Goal: Transaction & Acquisition: Purchase product/service

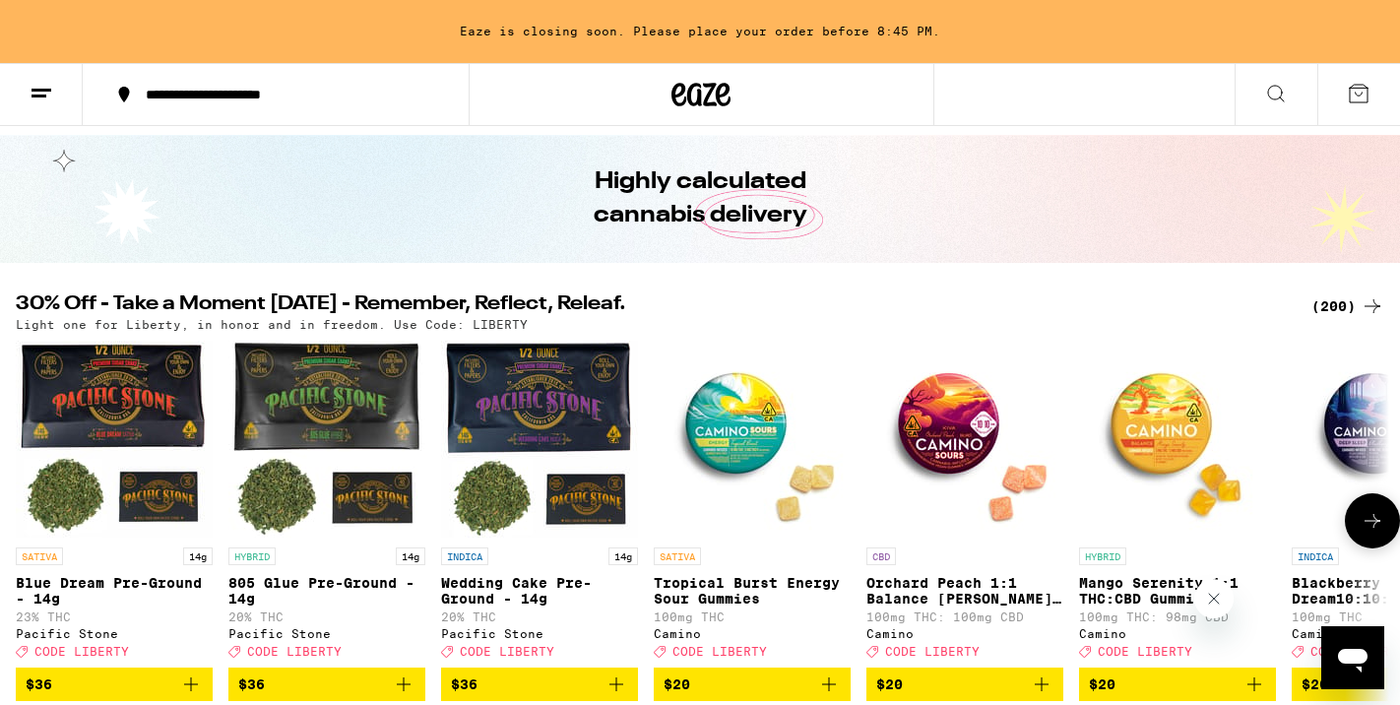
scroll to position [53, 0]
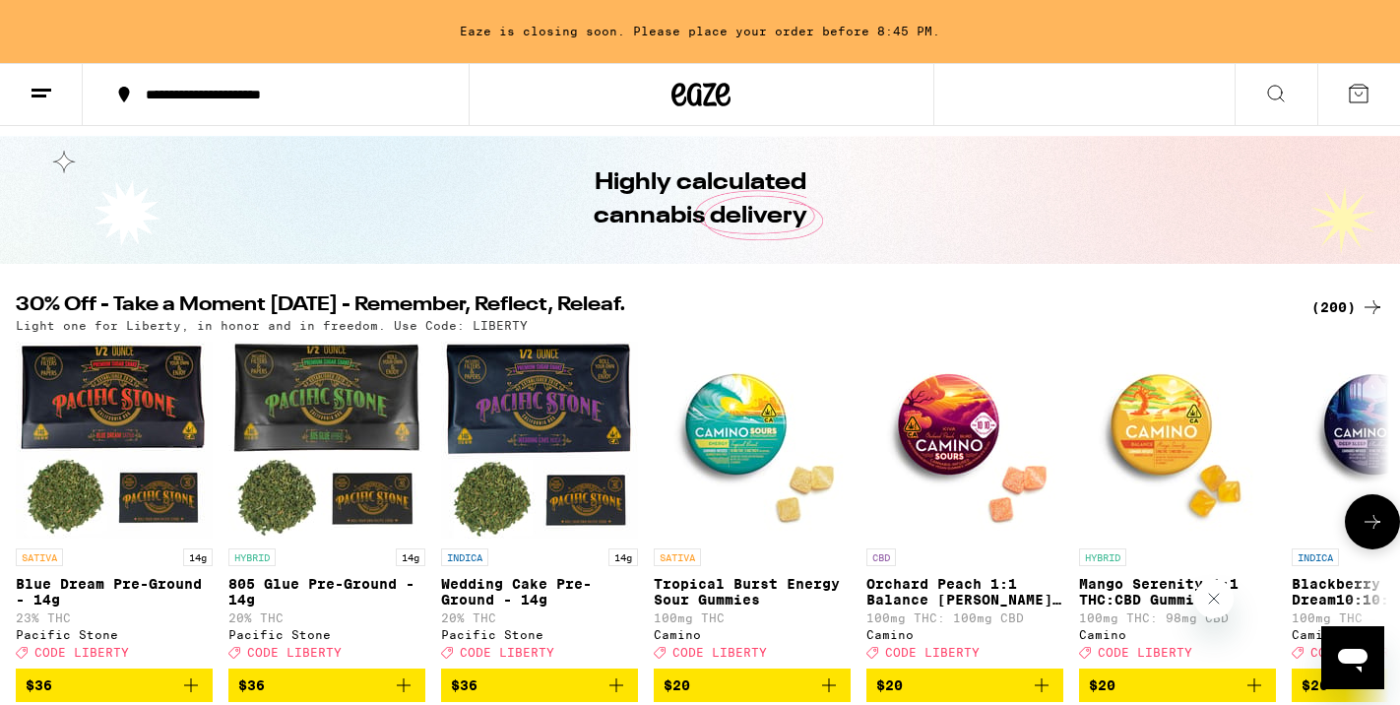
click at [1379, 522] on icon at bounding box center [1372, 522] width 24 height 24
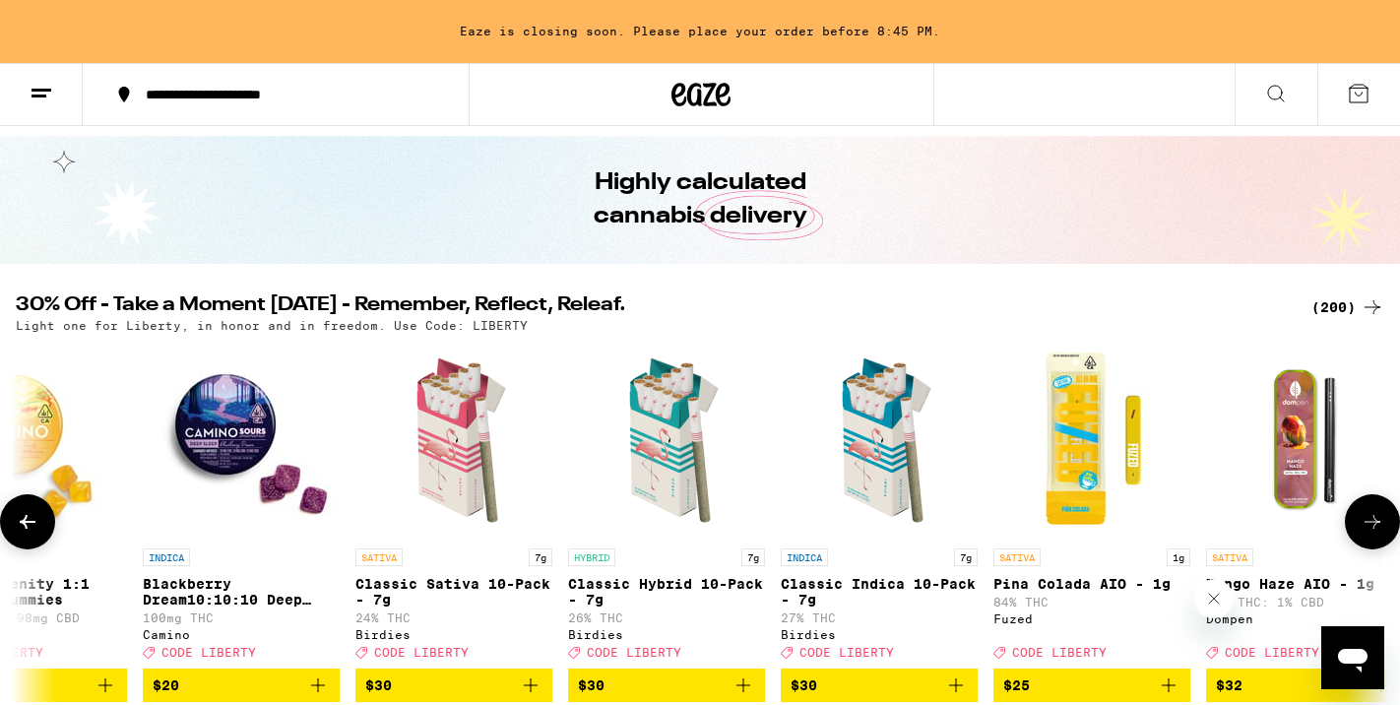
scroll to position [0, 1153]
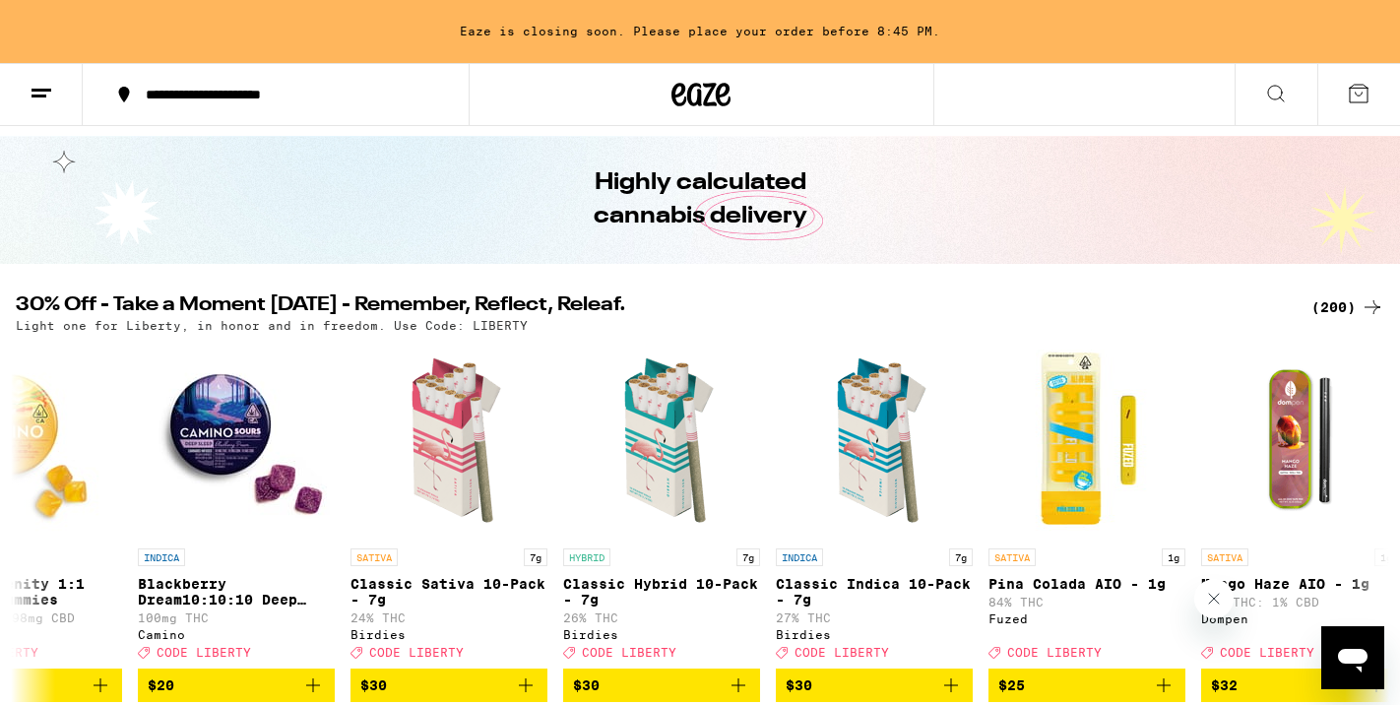
click at [1272, 96] on icon at bounding box center [1276, 94] width 24 height 24
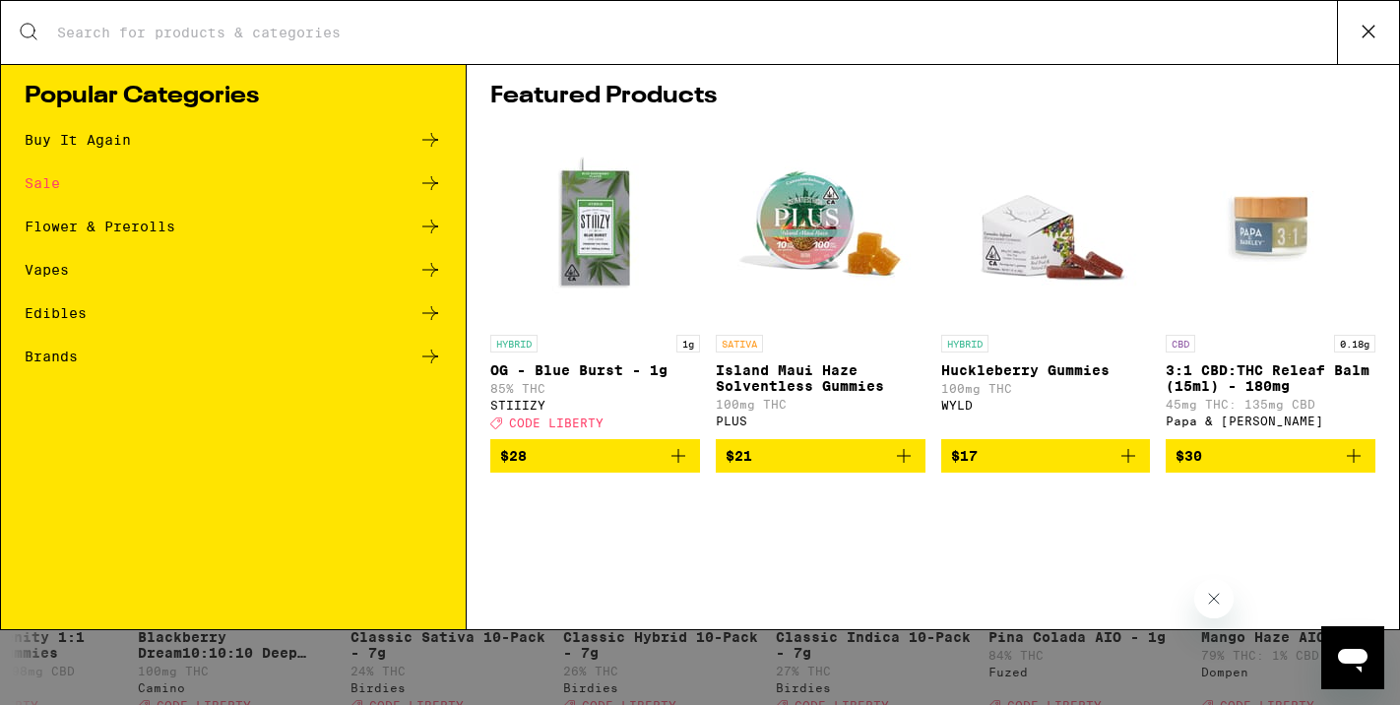
scroll to position [0, 0]
click at [57, 272] on div "Vapes" at bounding box center [47, 270] width 44 height 14
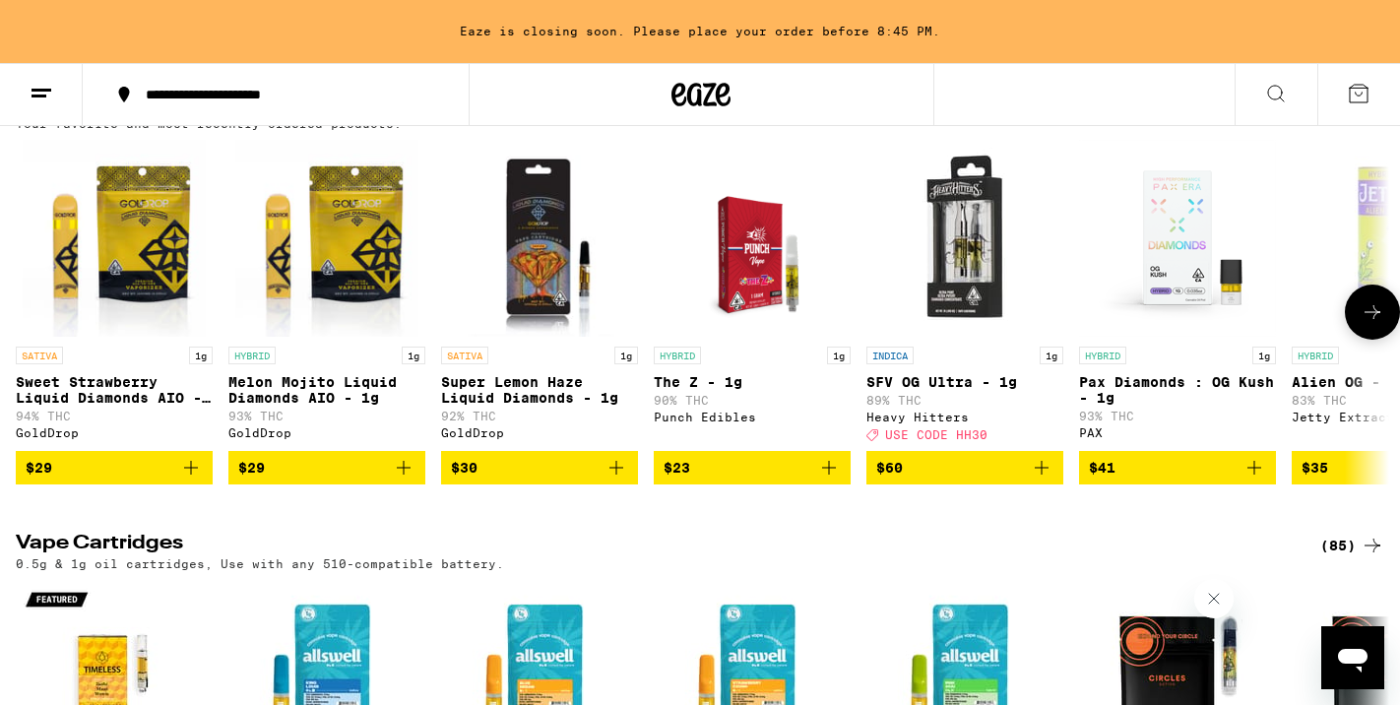
scroll to position [245, 0]
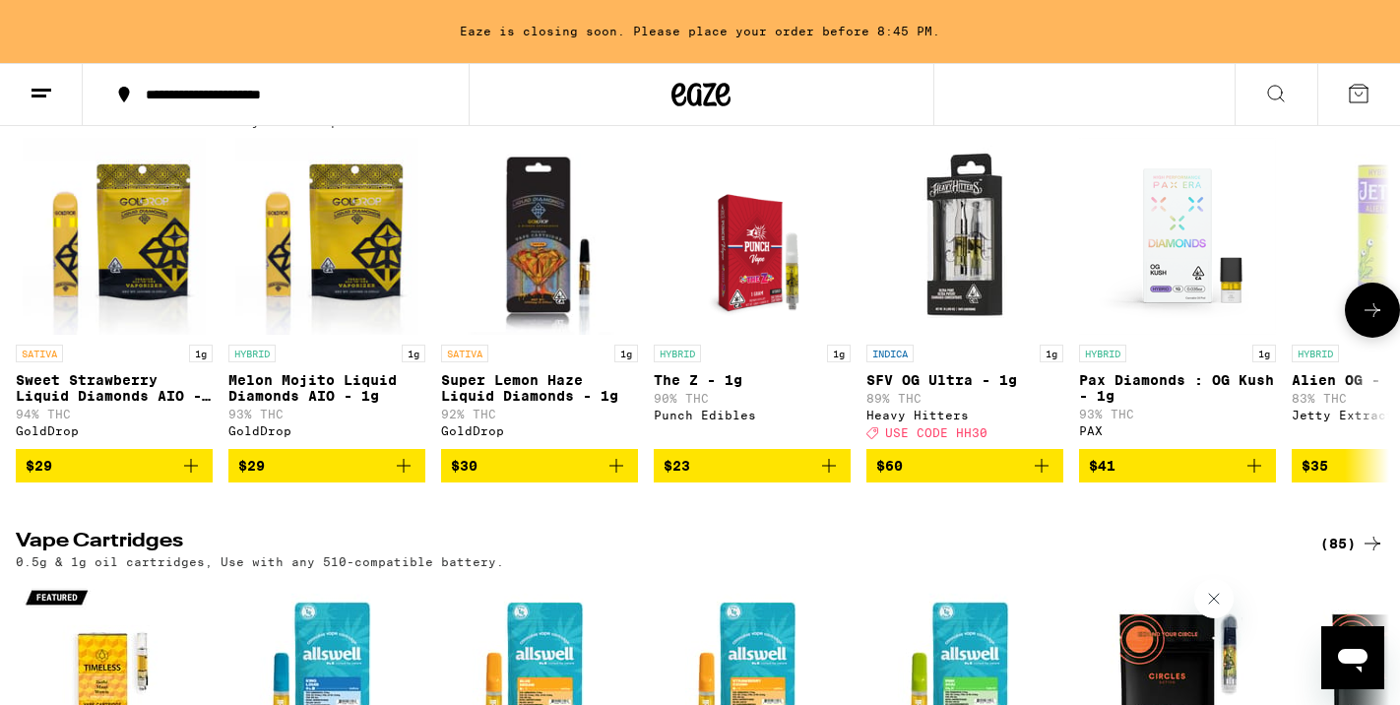
click at [192, 474] on icon "Add to bag" at bounding box center [191, 466] width 24 height 24
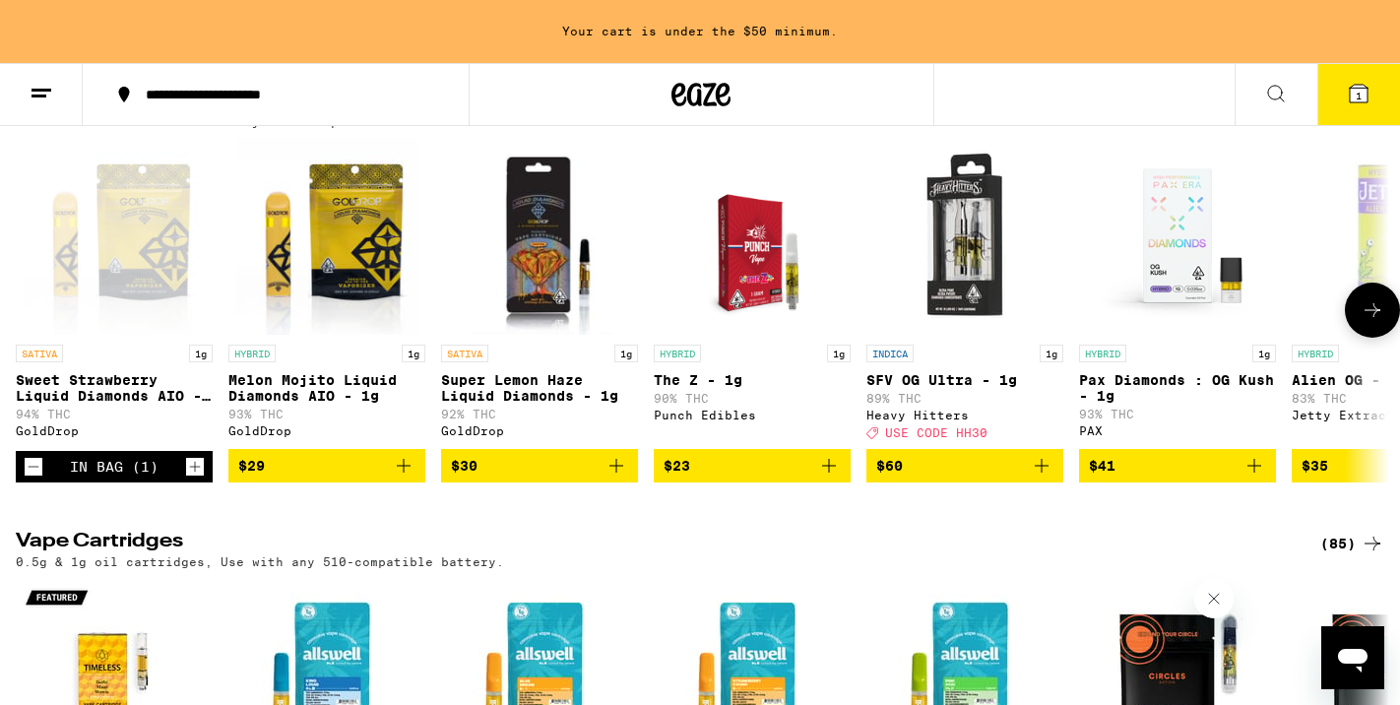
click at [405, 472] on icon "Add to bag" at bounding box center [404, 466] width 14 height 14
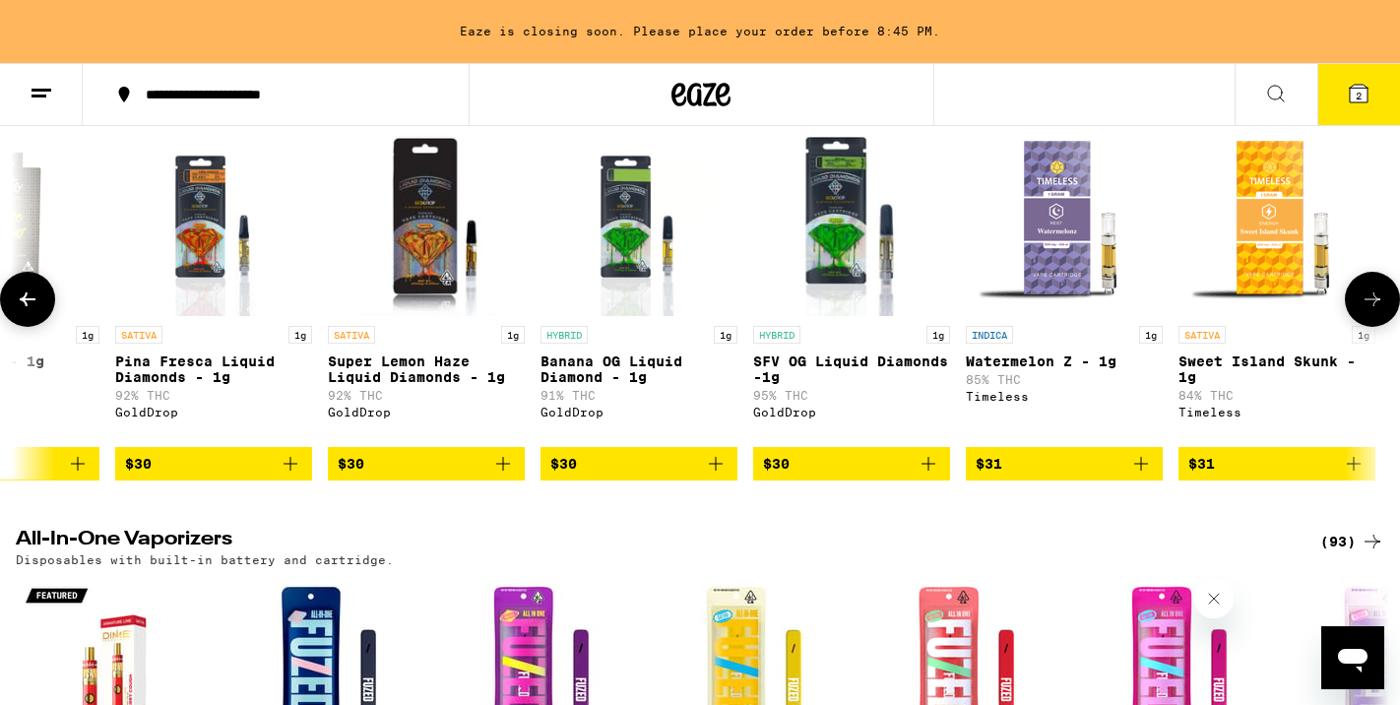
scroll to position [0, 7985]
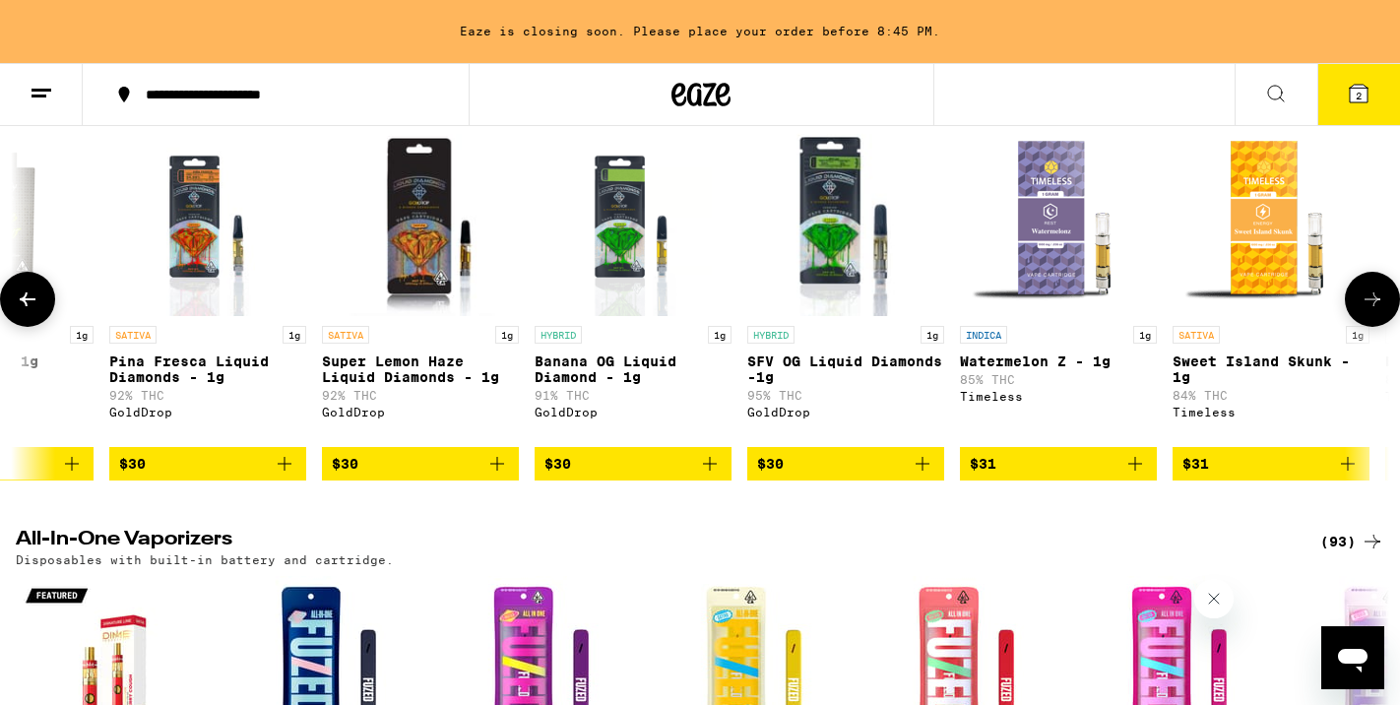
click at [919, 475] on icon "Add to bag" at bounding box center [922, 464] width 24 height 24
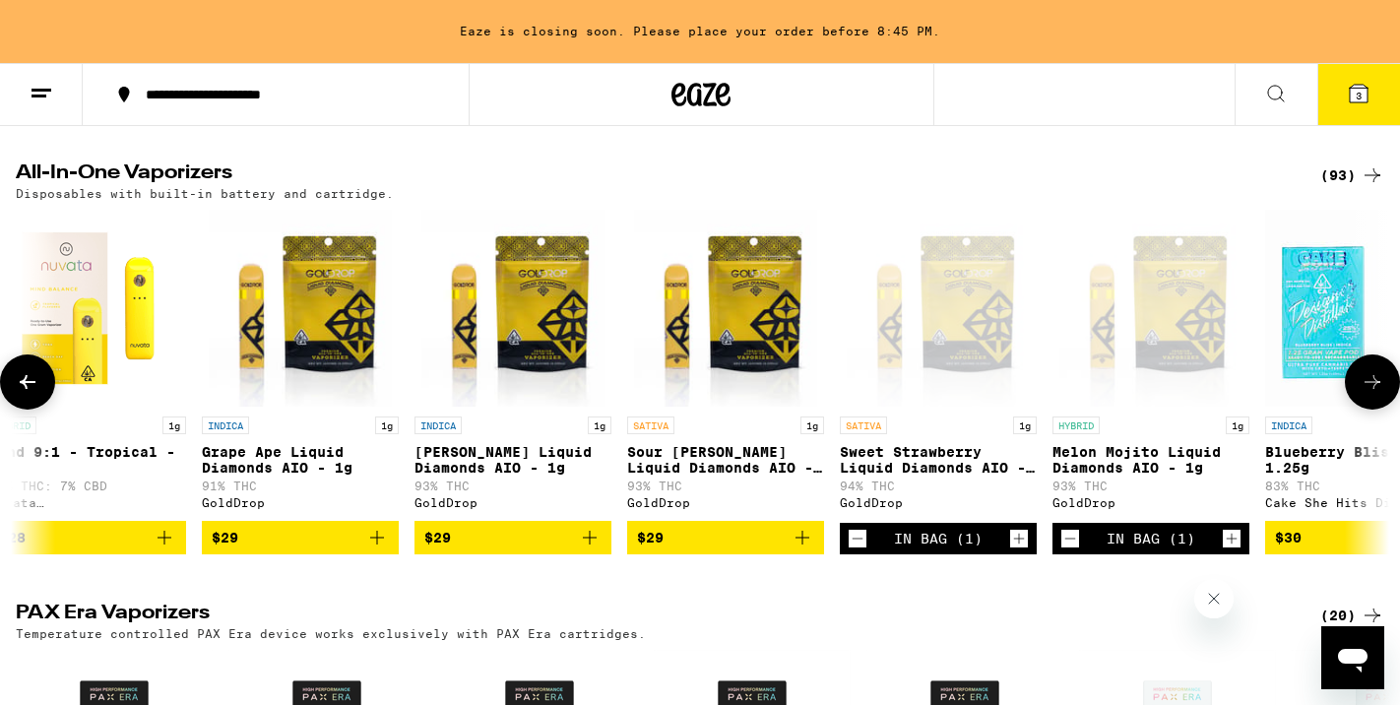
scroll to position [0, 2372]
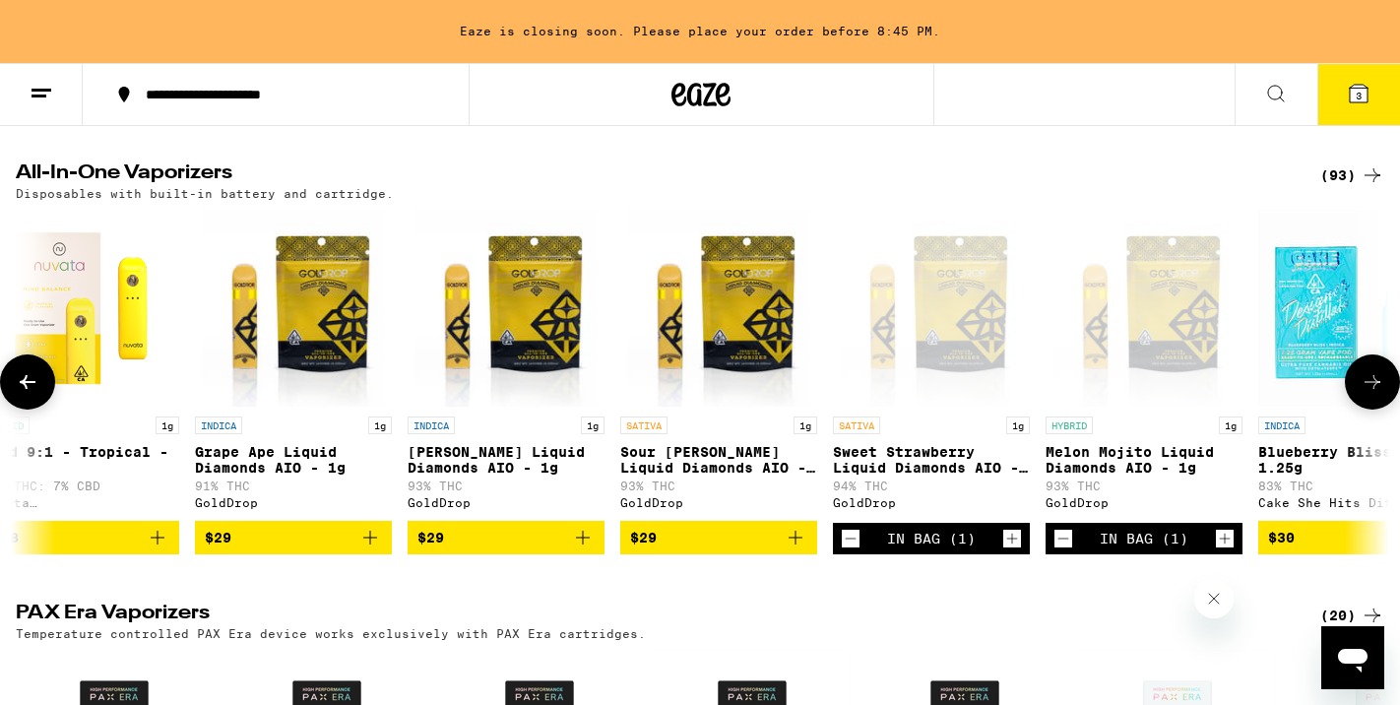
click at [586, 549] on icon "Add to bag" at bounding box center [583, 538] width 24 height 24
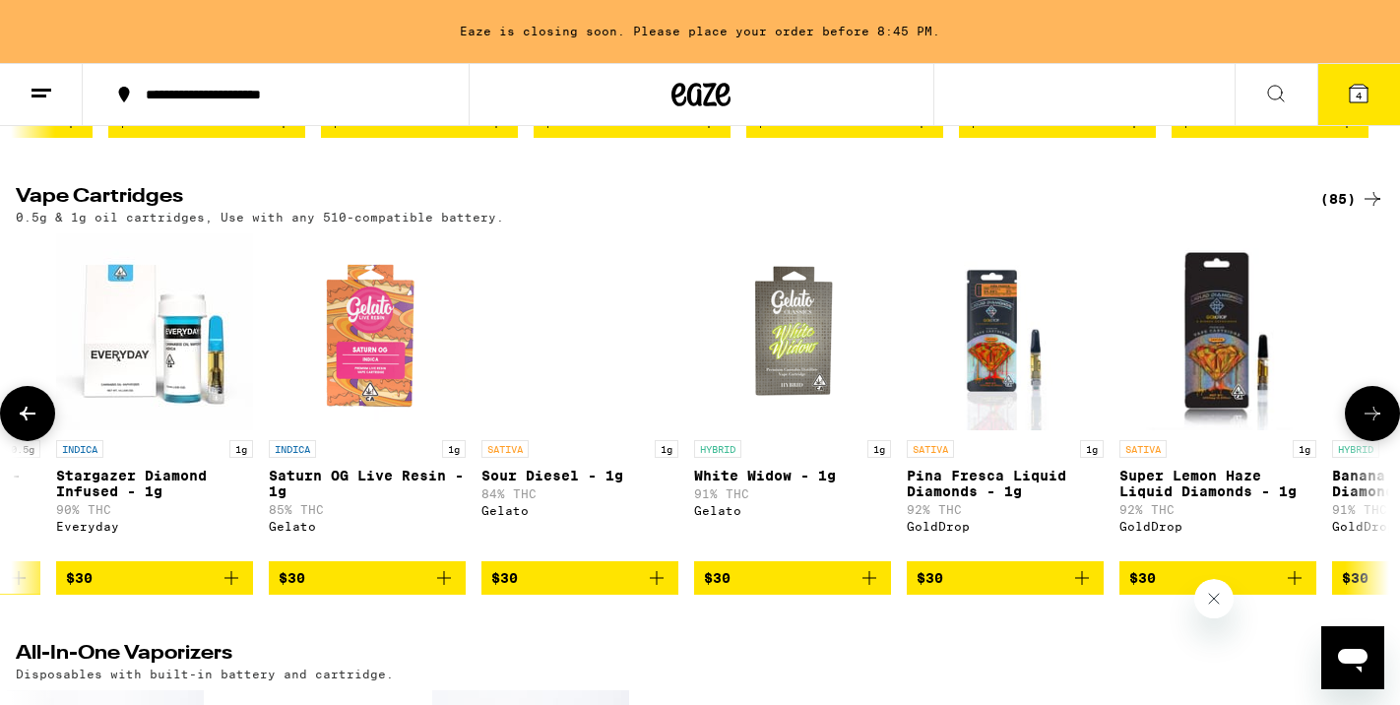
scroll to position [0, 7214]
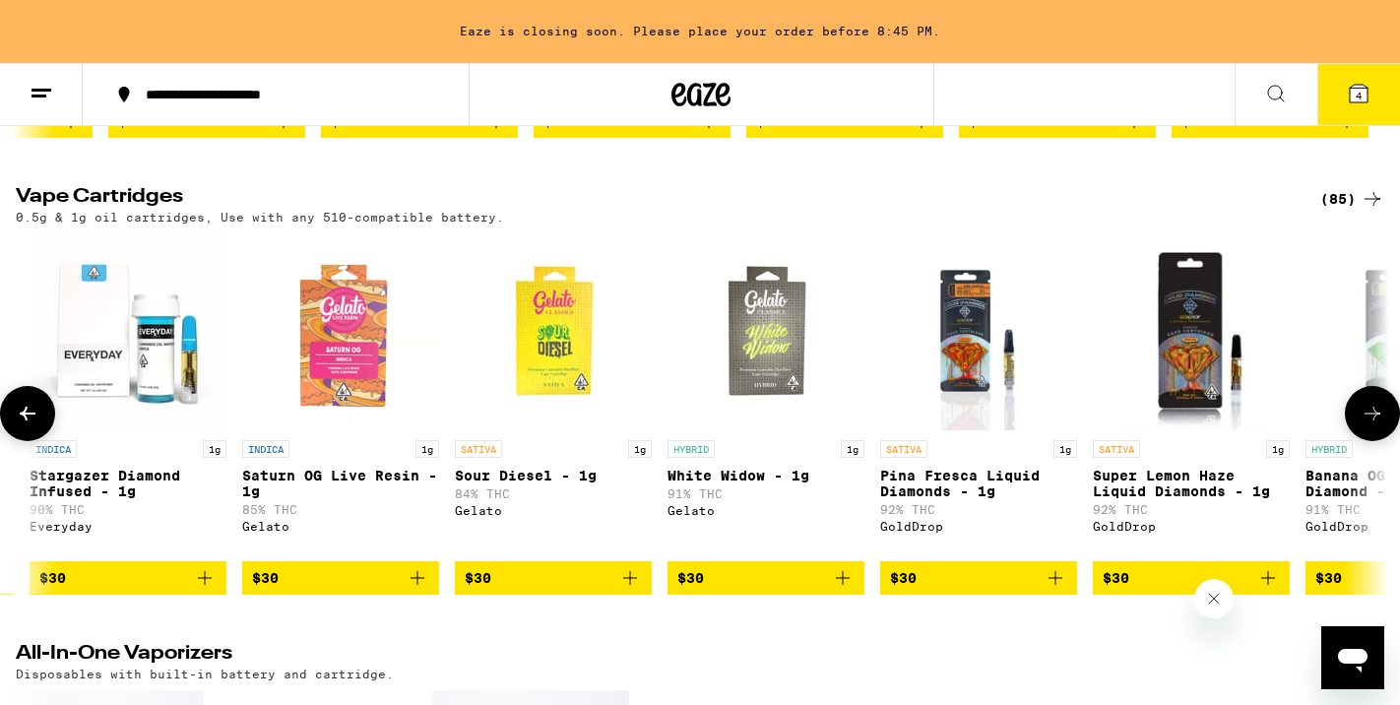
click at [841, 590] on icon "Add to bag" at bounding box center [843, 578] width 24 height 24
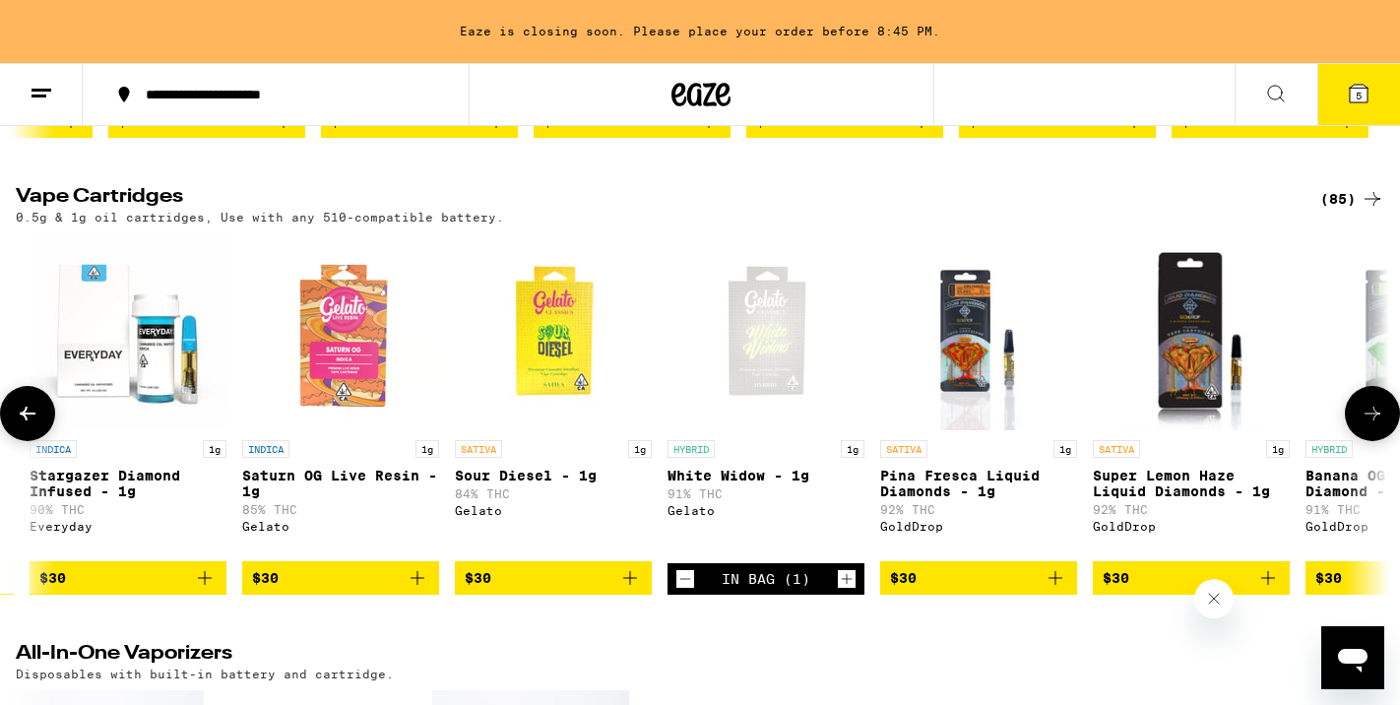
click at [705, 483] on p "White Widow - 1g" at bounding box center [765, 475] width 197 height 16
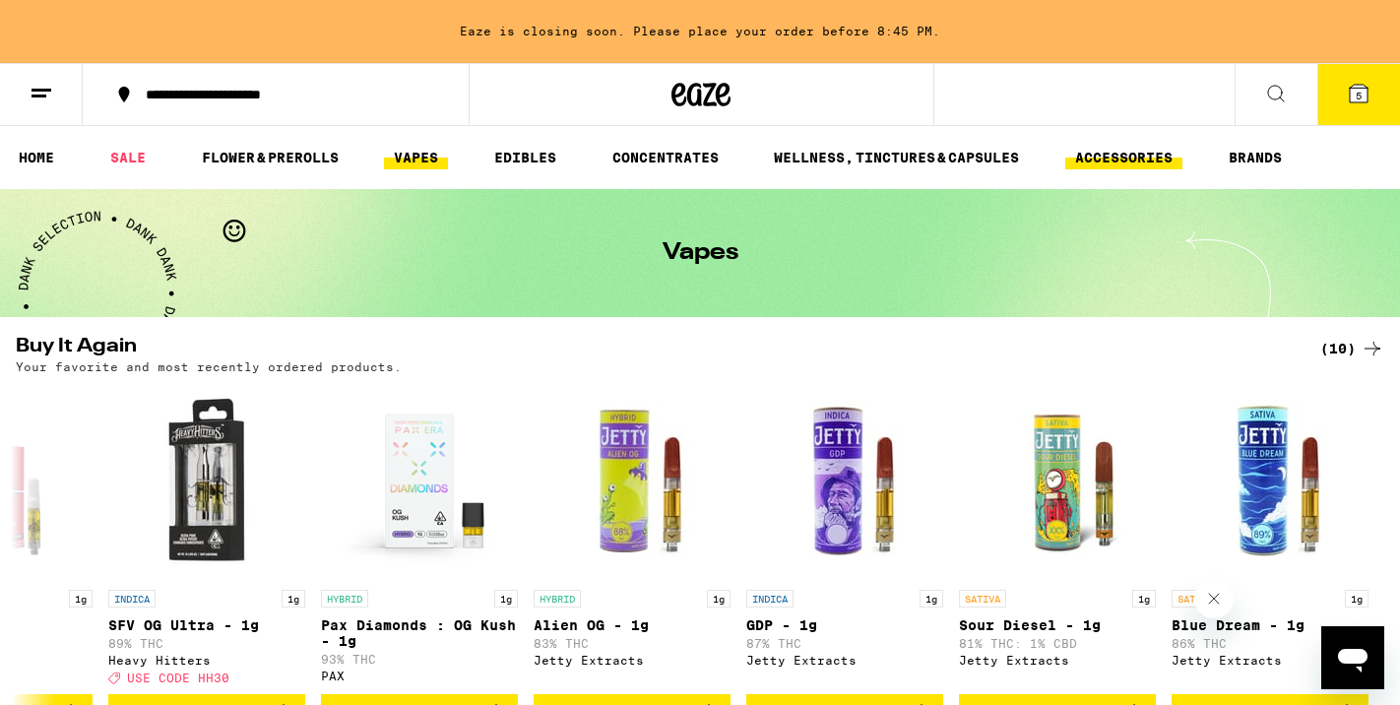
click at [1109, 151] on link "ACCESSORIES" at bounding box center [1123, 158] width 117 height 24
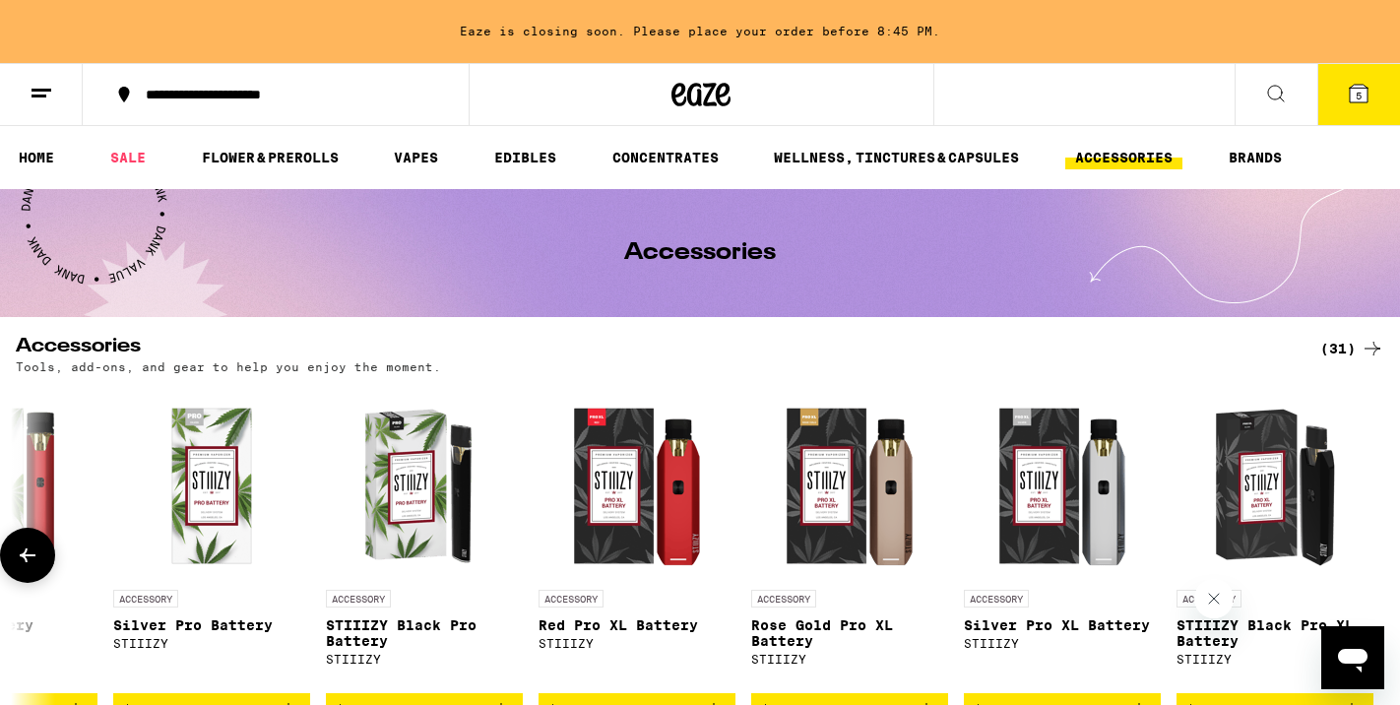
scroll to position [0, 5222]
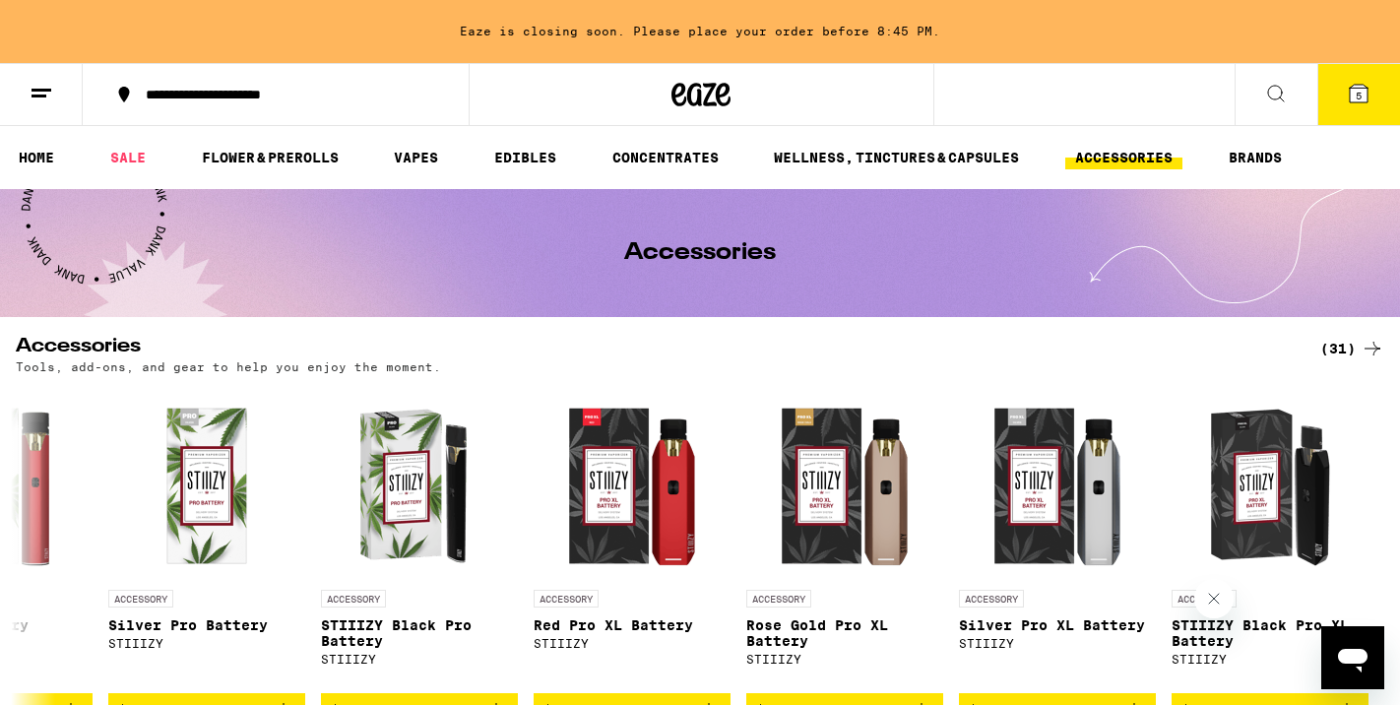
click at [1342, 347] on div "(31)" at bounding box center [1352, 349] width 64 height 24
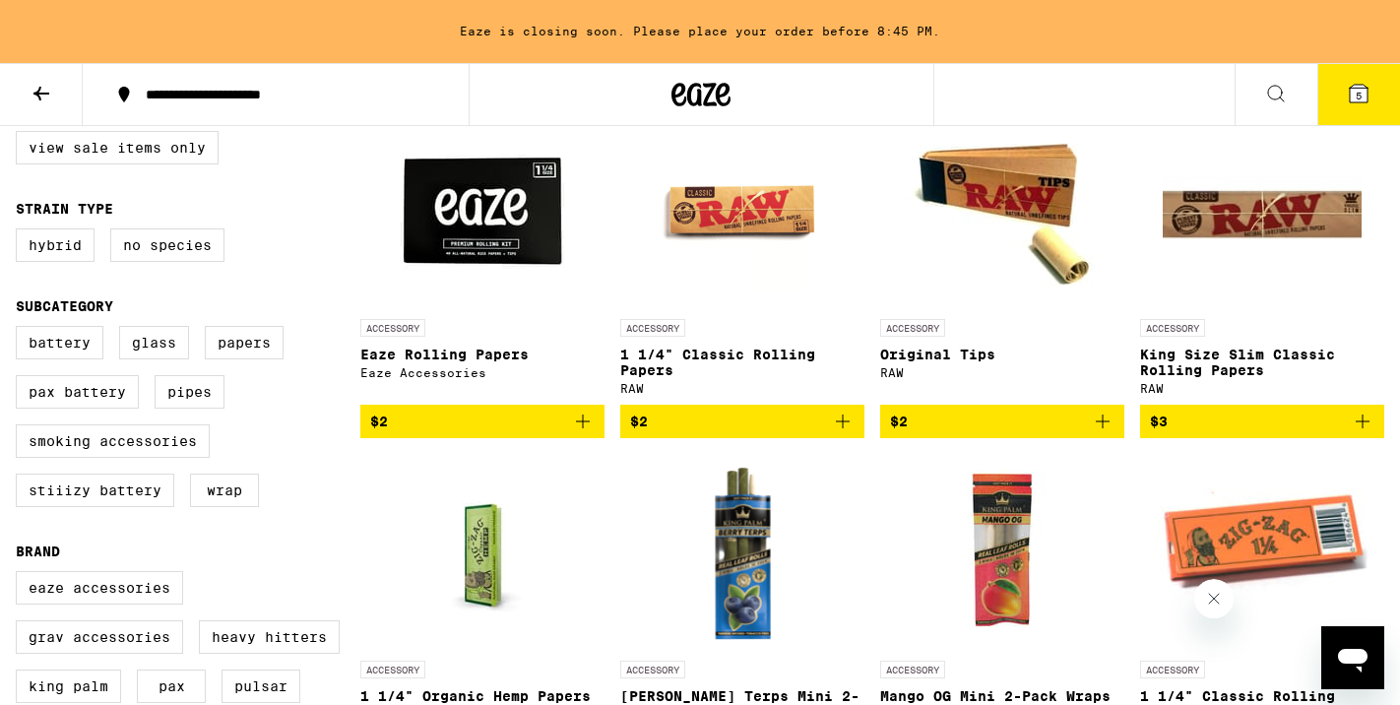
scroll to position [237, 0]
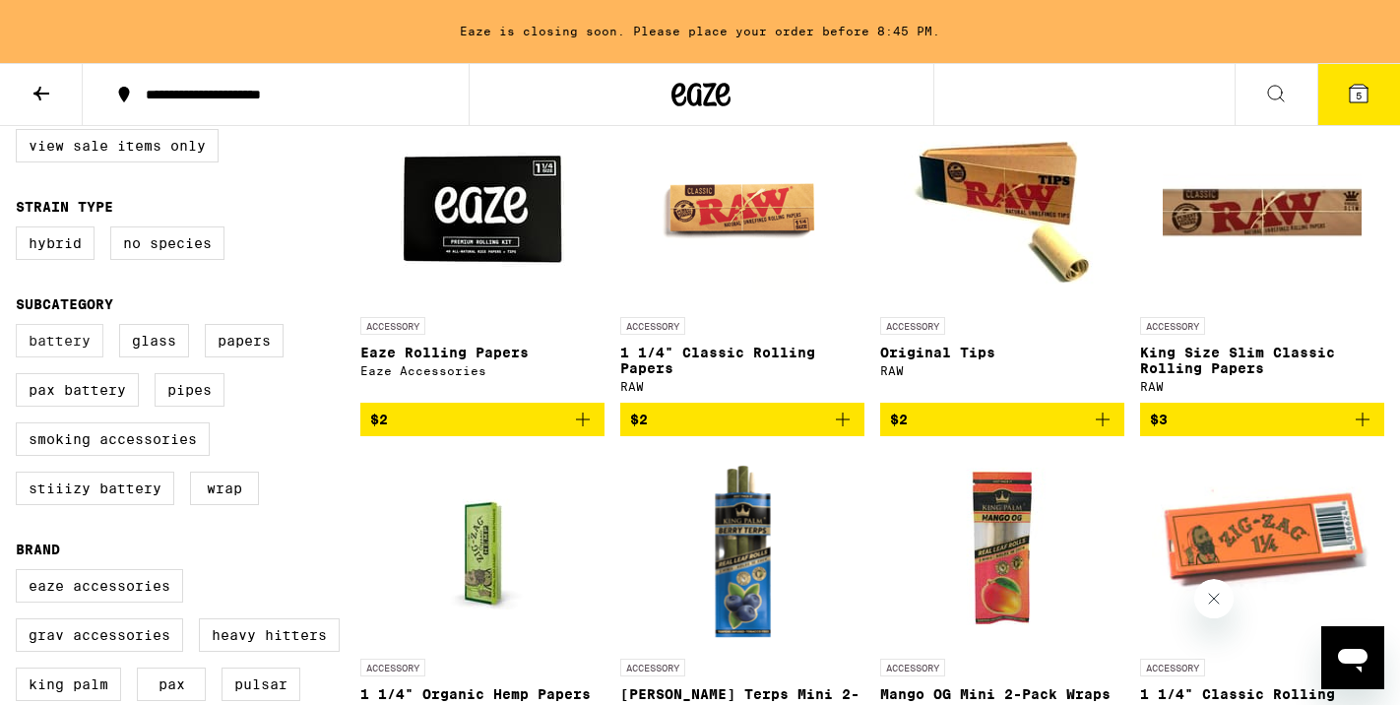
click at [70, 354] on label "Battery" at bounding box center [60, 340] width 88 height 33
click at [21, 328] on input "Battery" at bounding box center [20, 327] width 1 height 1
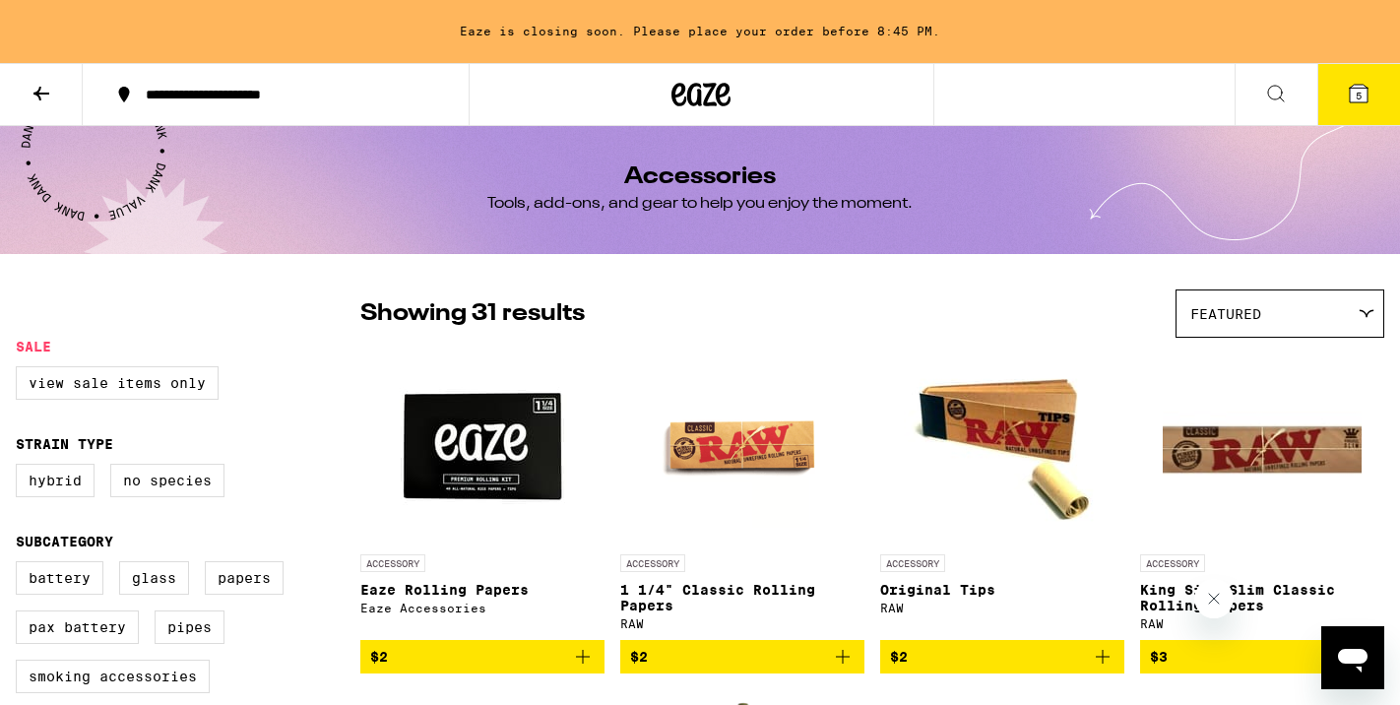
checkbox input "false"
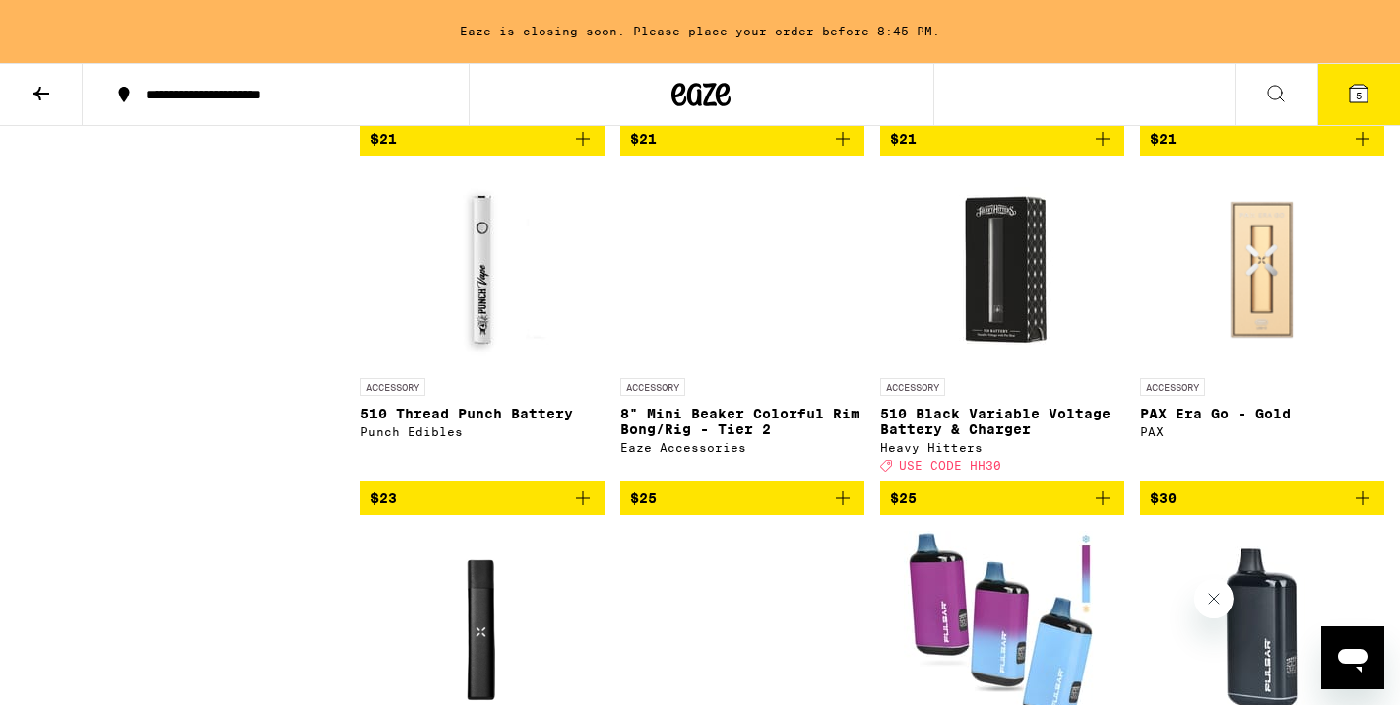
scroll to position [1528, 0]
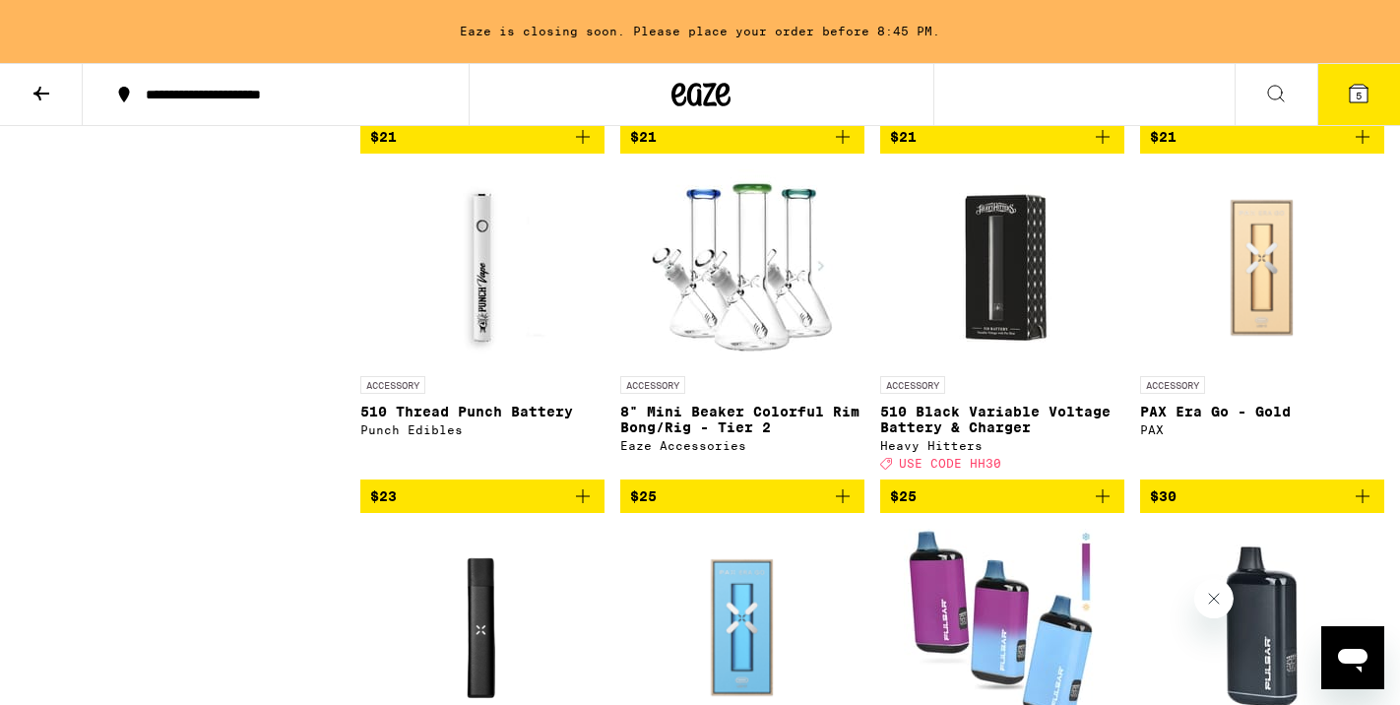
click at [997, 435] on p "510 Black Variable Voltage Battery & Charger" at bounding box center [1002, 419] width 244 height 31
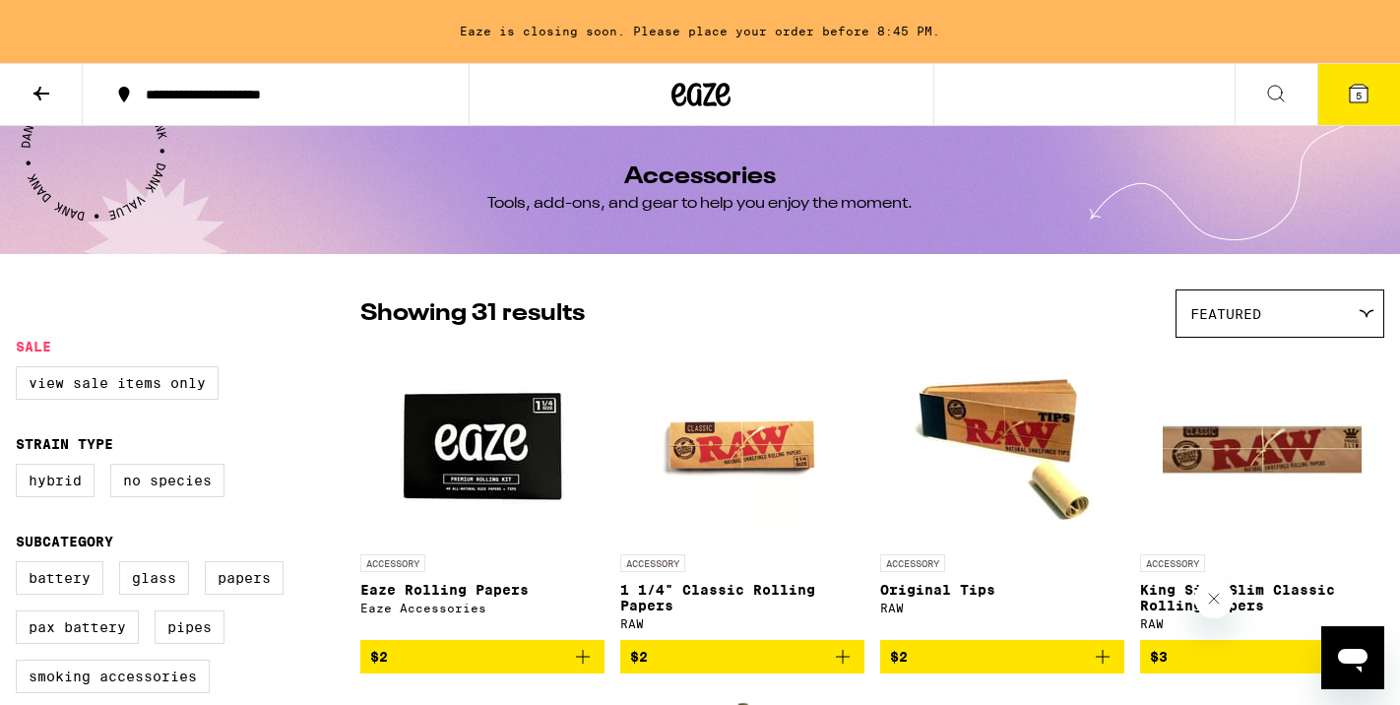
click at [1361, 82] on icon at bounding box center [1358, 94] width 24 height 24
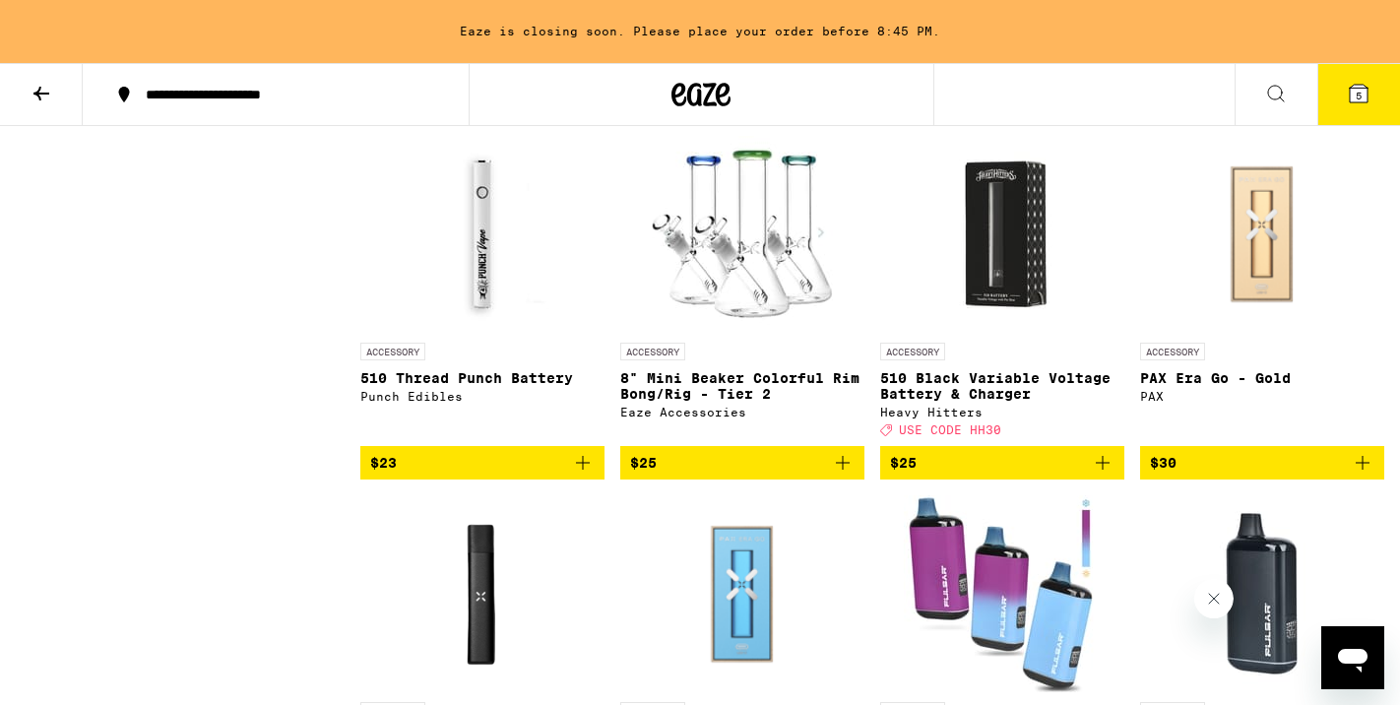
scroll to position [1560, 0]
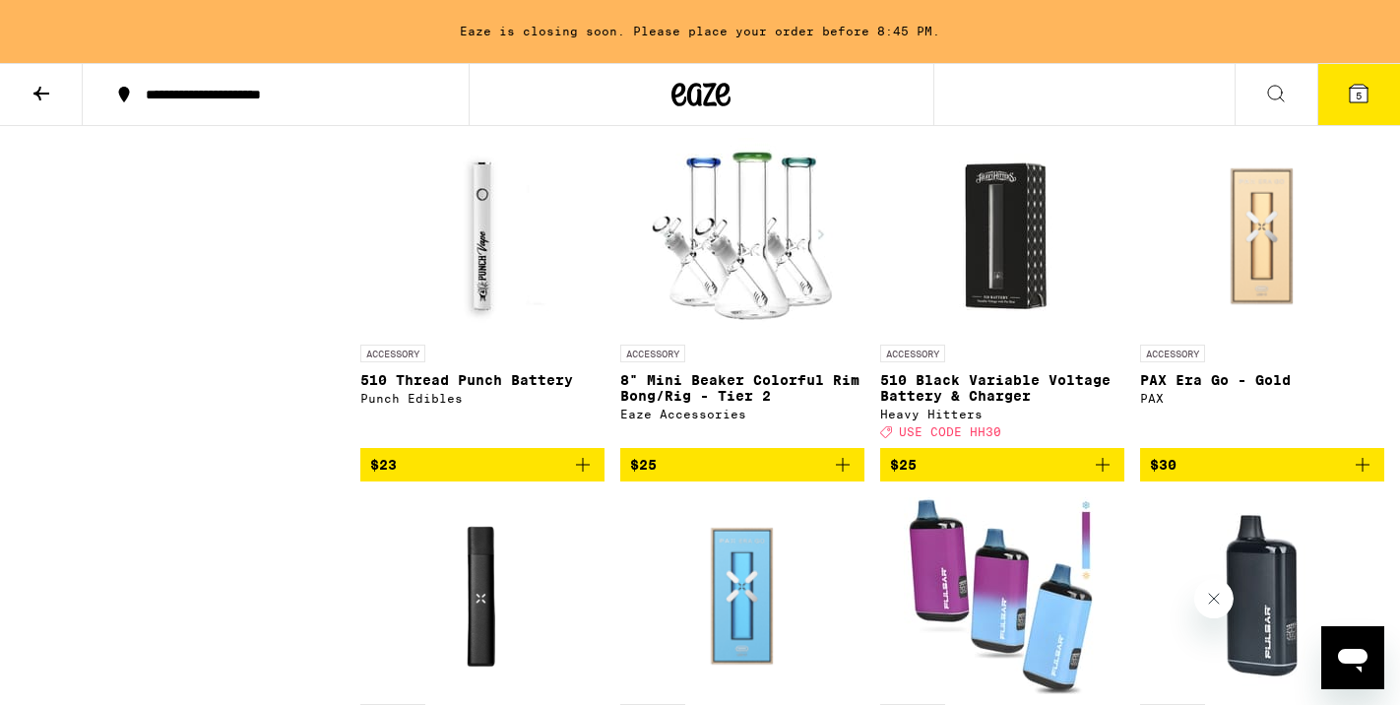
click at [999, 310] on img "Open page for 510 Black Variable Voltage Battery & Charger from Heavy Hitters" at bounding box center [1001, 236] width 197 height 197
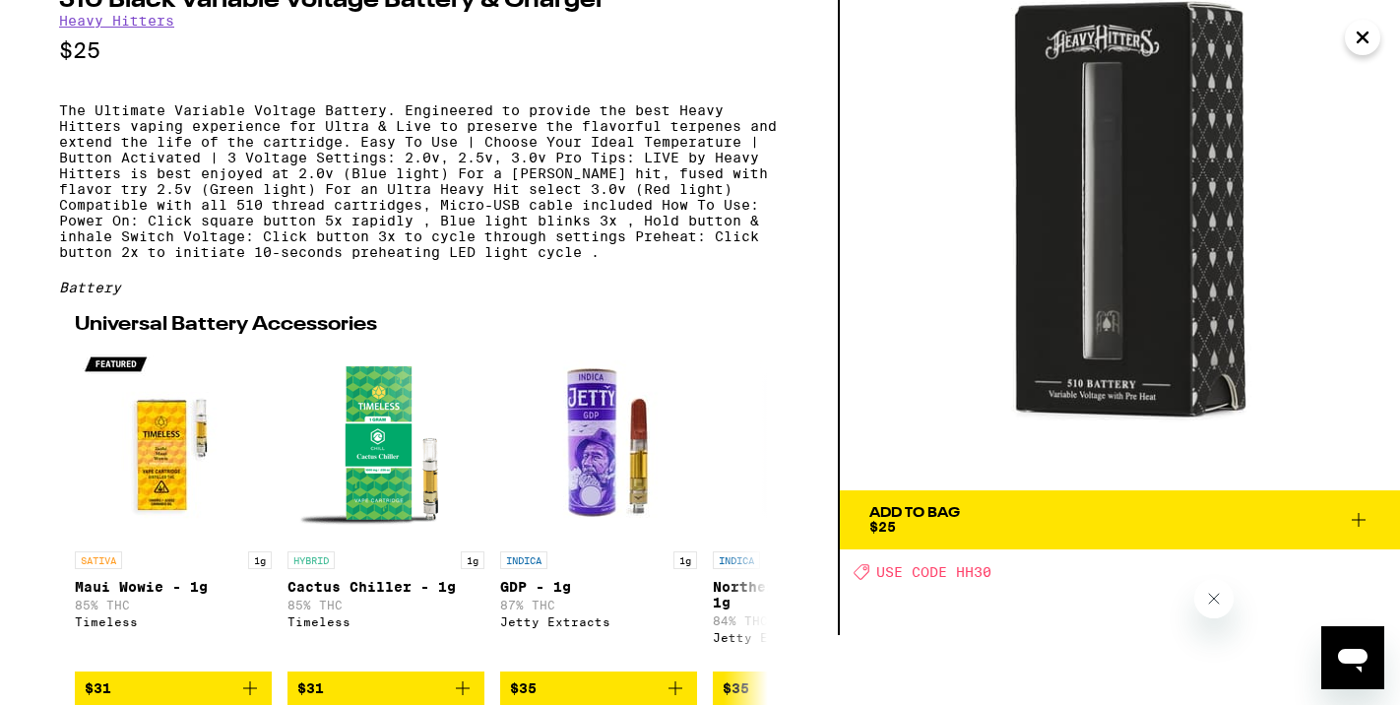
scroll to position [113, 0]
click at [1110, 244] on img at bounding box center [1120, 210] width 560 height 560
click at [1350, 508] on icon at bounding box center [1358, 520] width 24 height 24
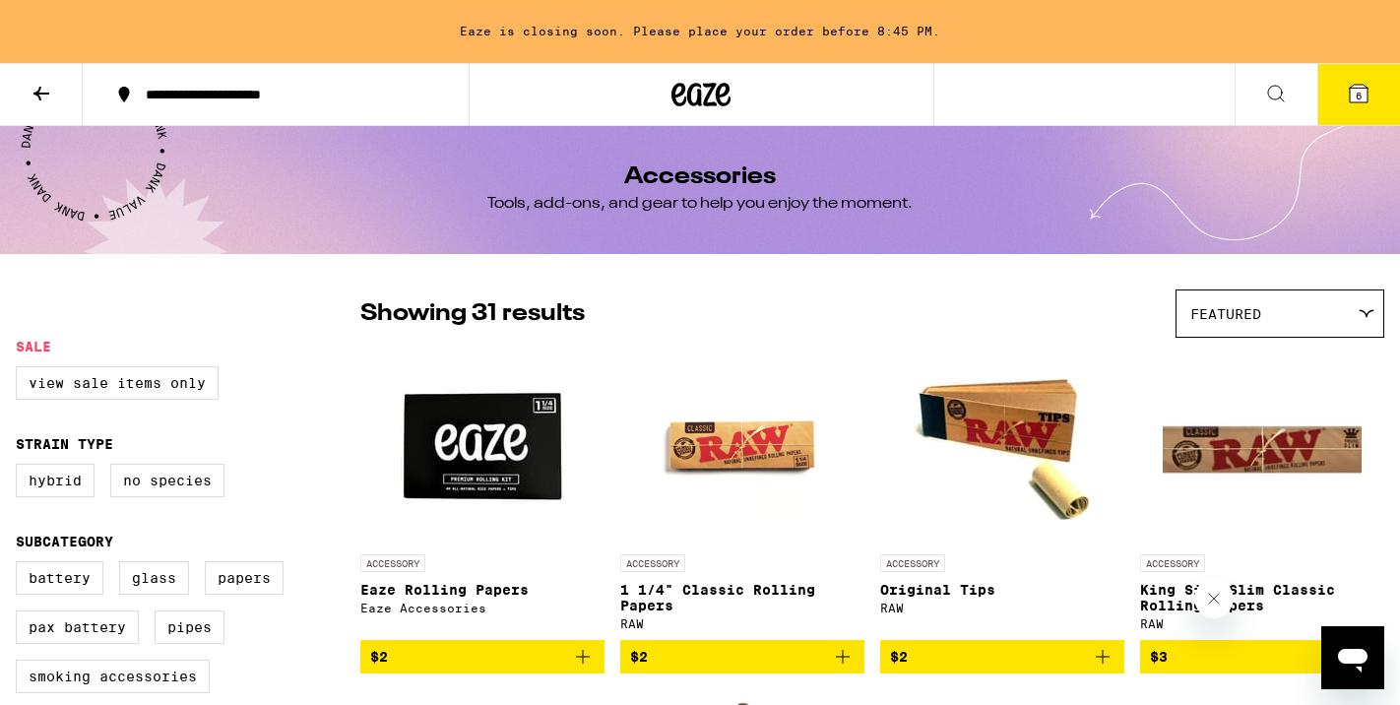
click at [43, 93] on icon at bounding box center [42, 94] width 24 height 24
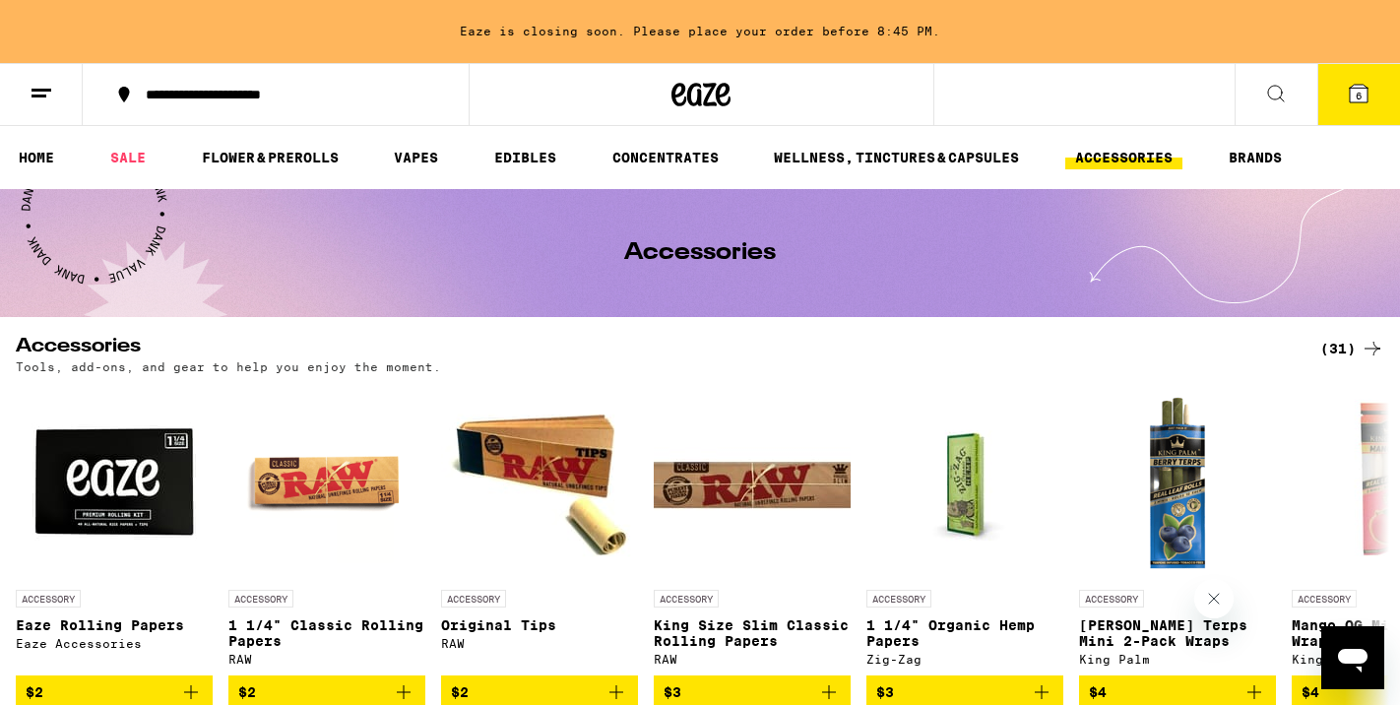
click at [43, 95] on line at bounding box center [38, 95] width 15 height 0
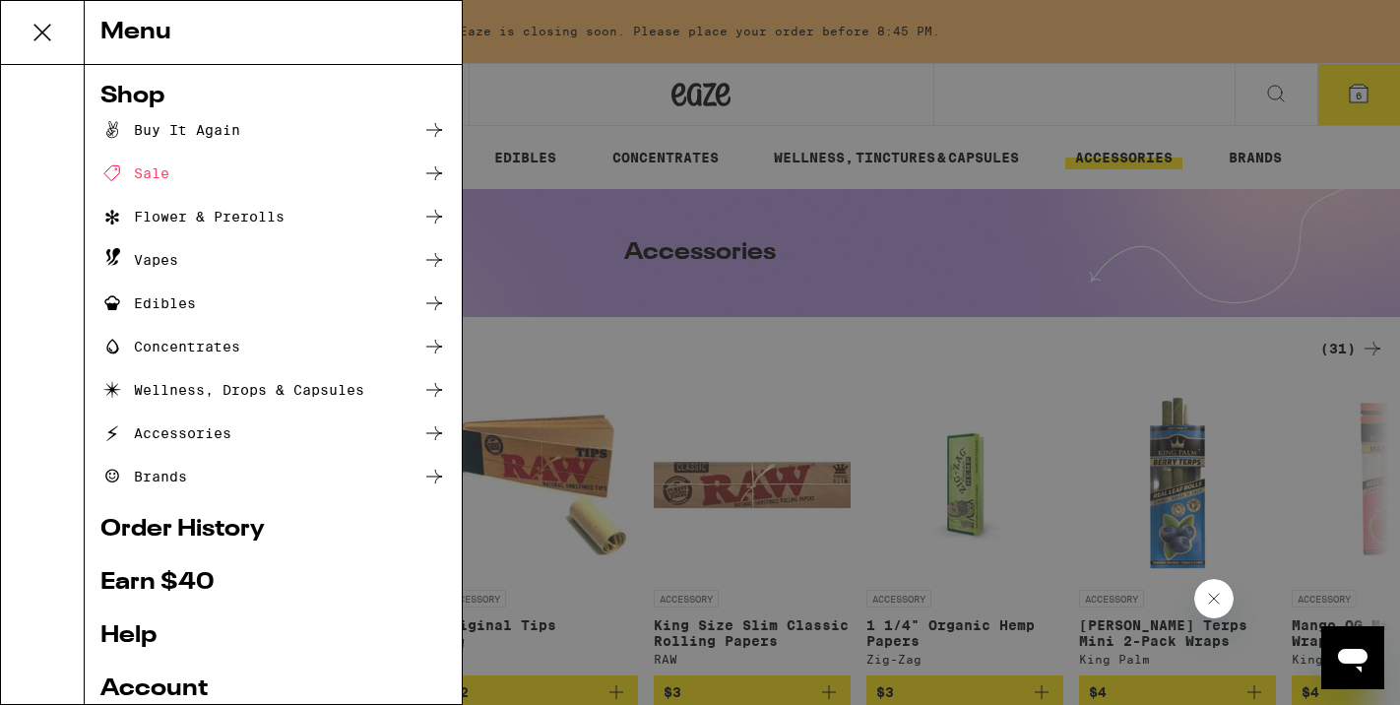
click at [880, 383] on div "Menu Shop Buy It Again Sale Flower & Prerolls Vapes Edibles Concentrates Wellne…" at bounding box center [700, 352] width 1400 height 705
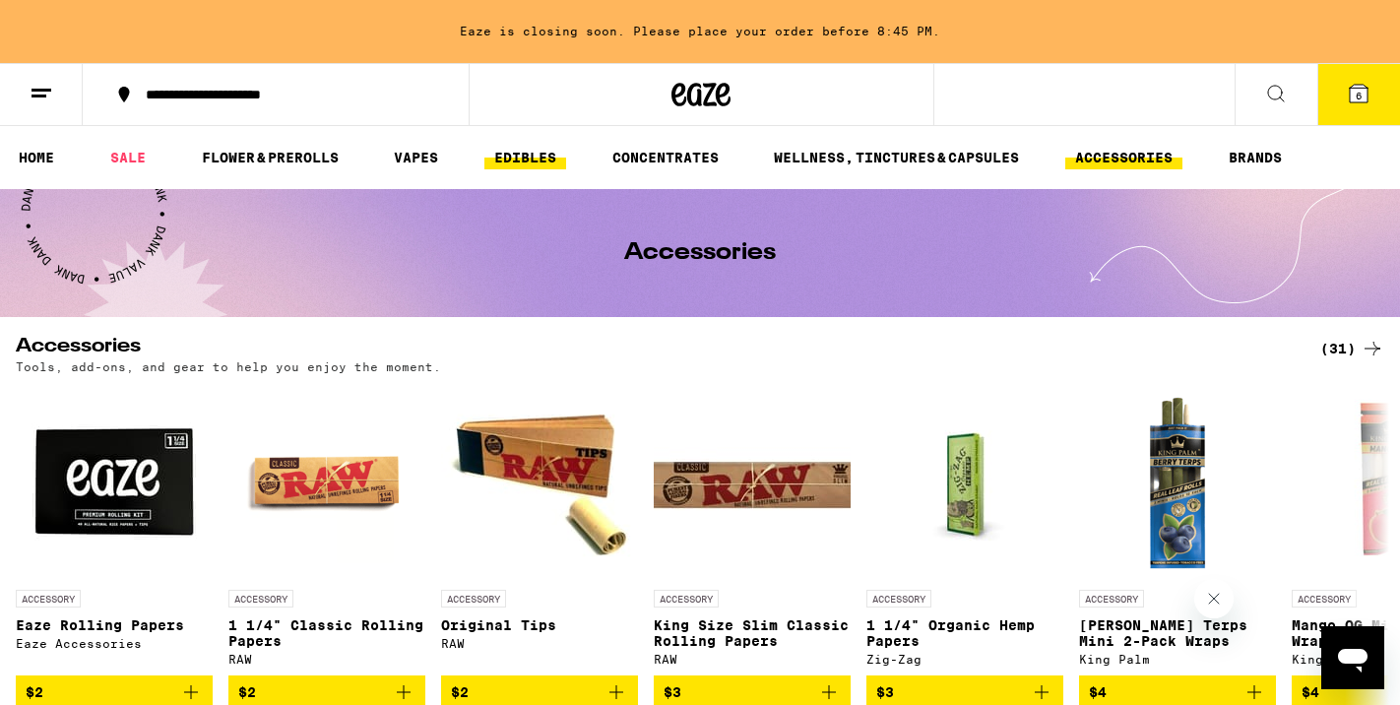
click at [511, 154] on link "EDIBLES" at bounding box center [525, 158] width 82 height 24
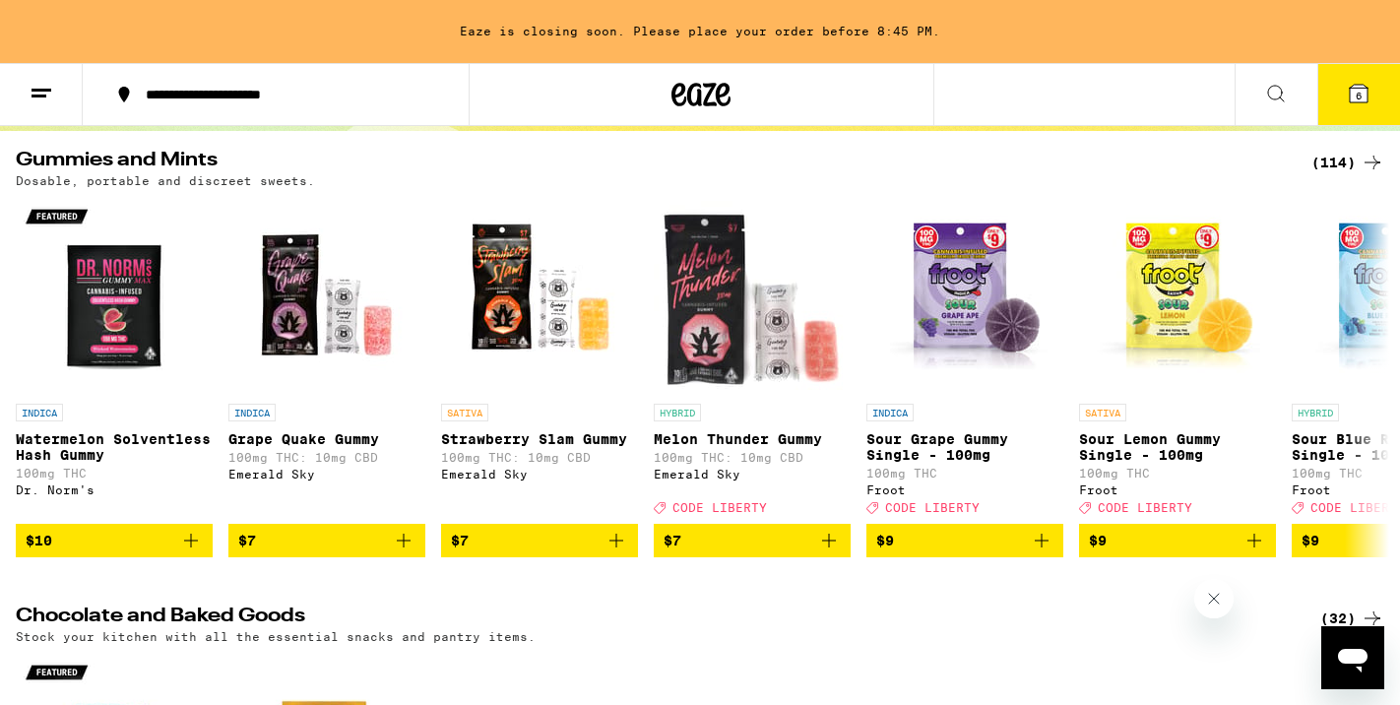
scroll to position [199, 0]
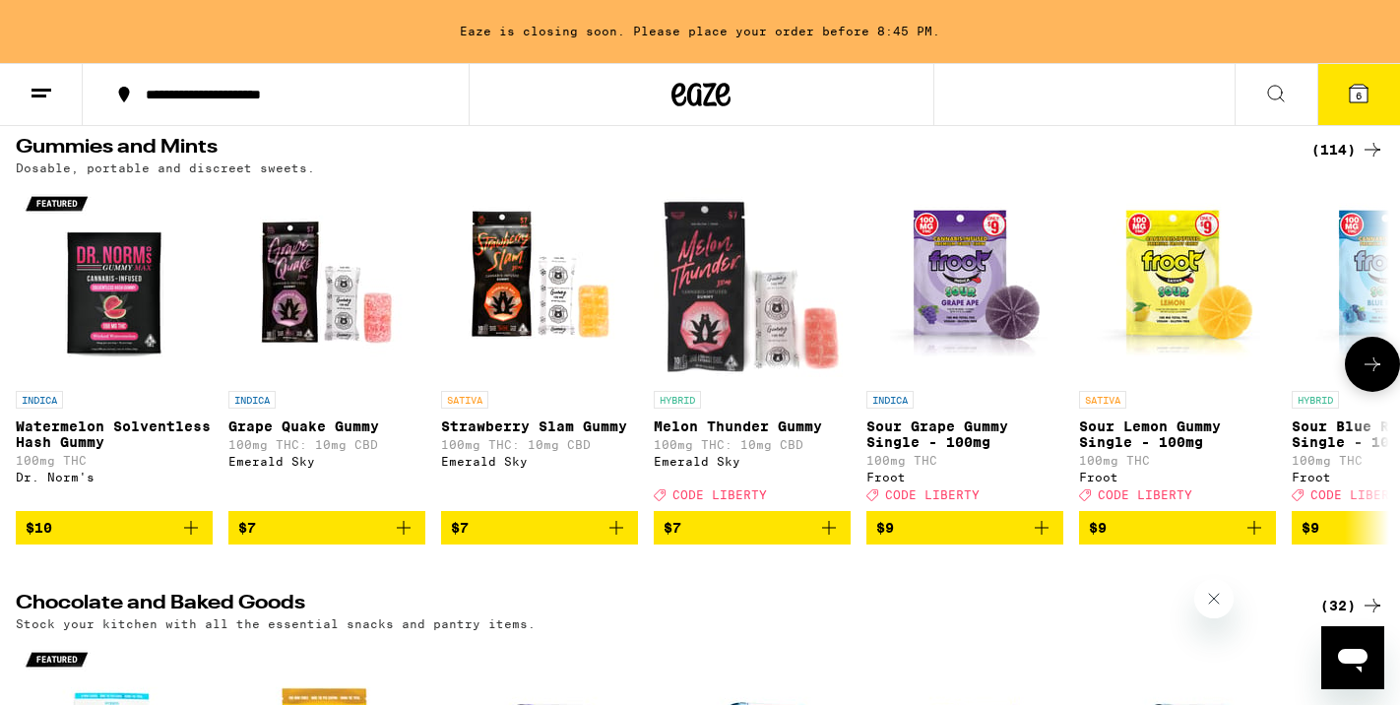
click at [193, 538] on icon "Add to bag" at bounding box center [191, 528] width 24 height 24
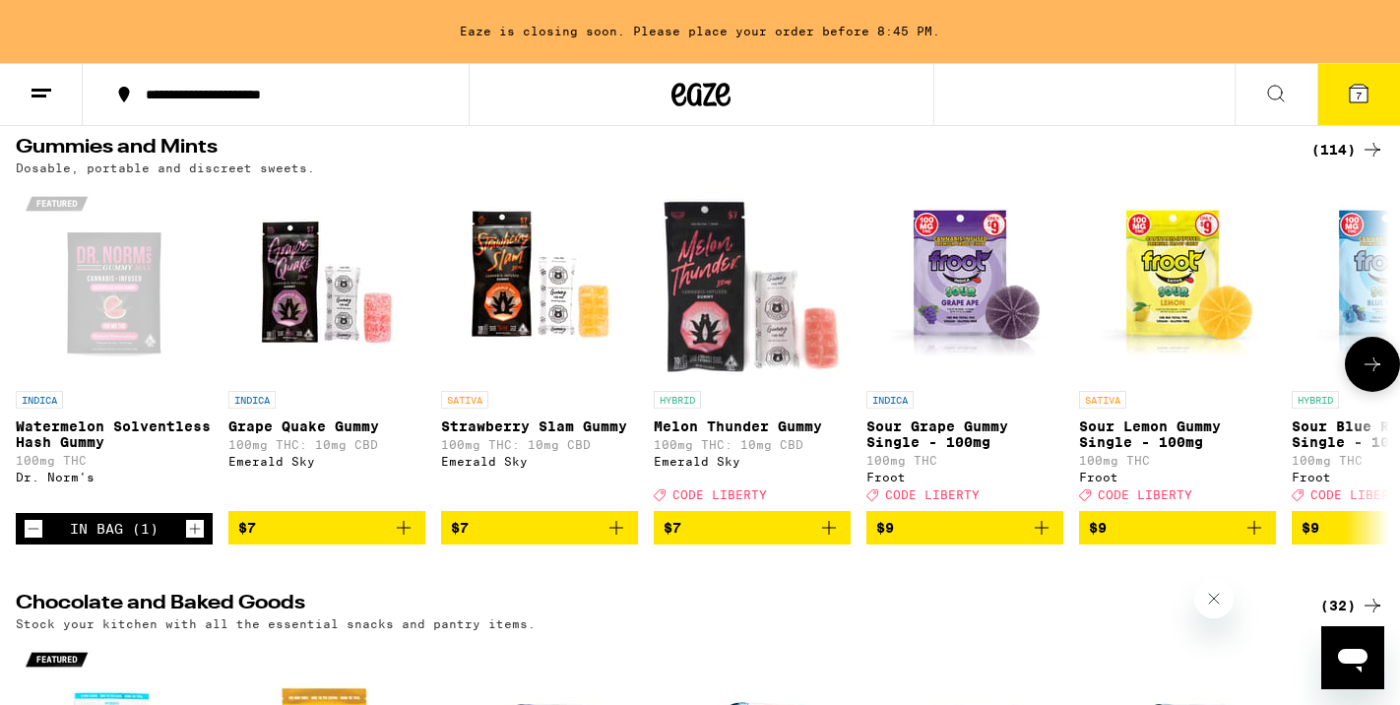
click at [400, 534] on icon "Add to bag" at bounding box center [404, 528] width 14 height 14
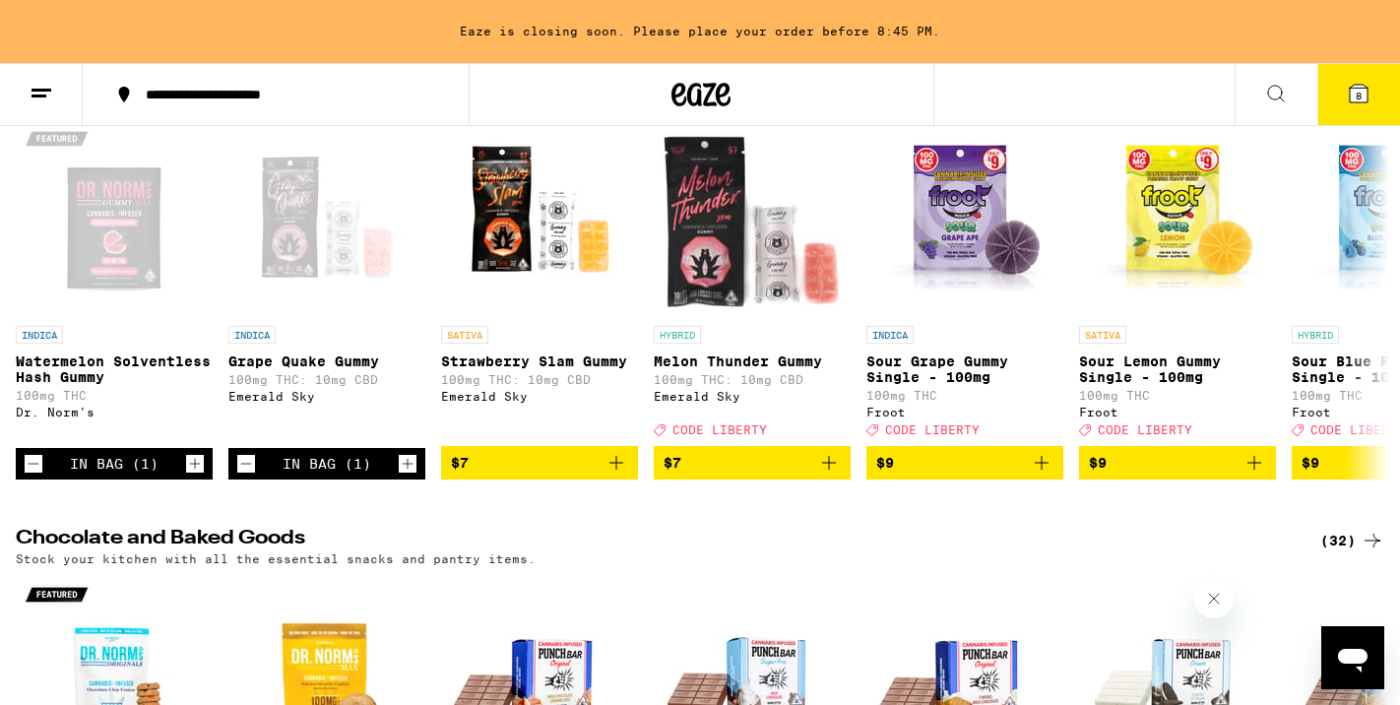
scroll to position [238, 0]
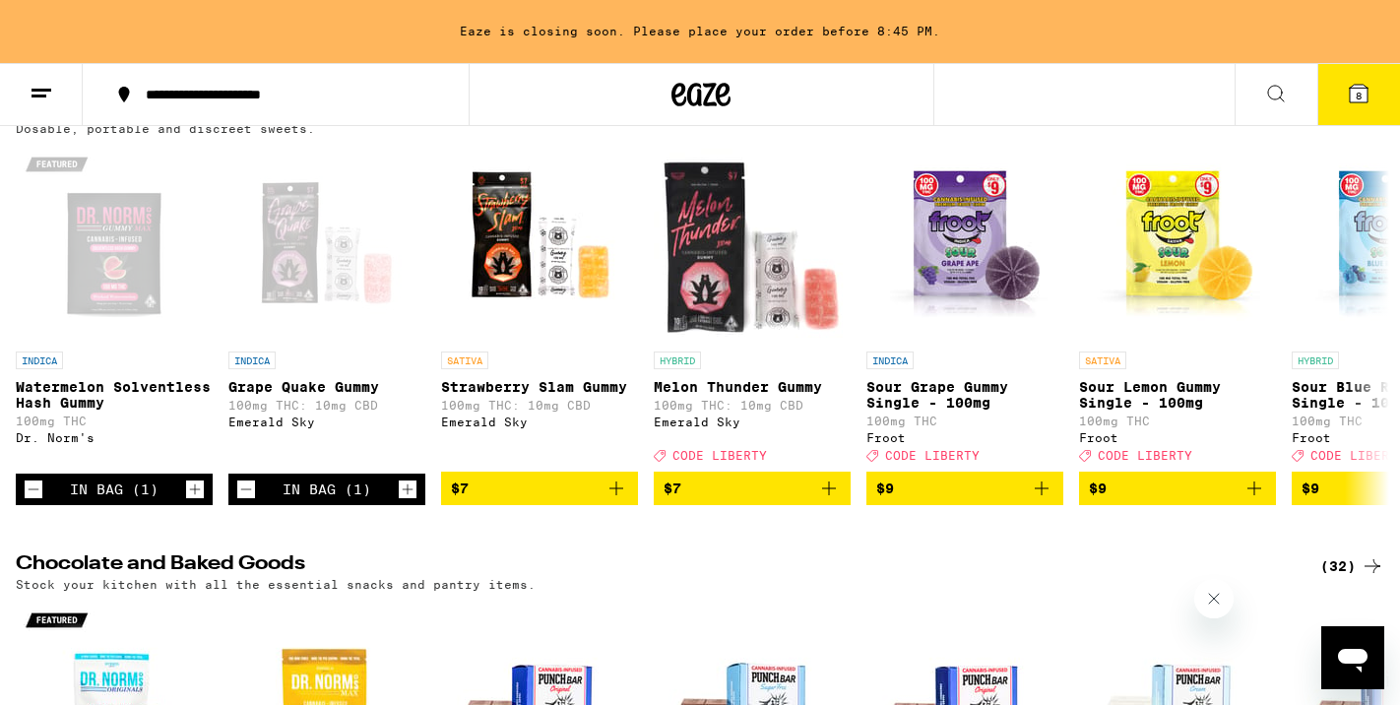
click at [1352, 98] on icon at bounding box center [1358, 94] width 18 height 18
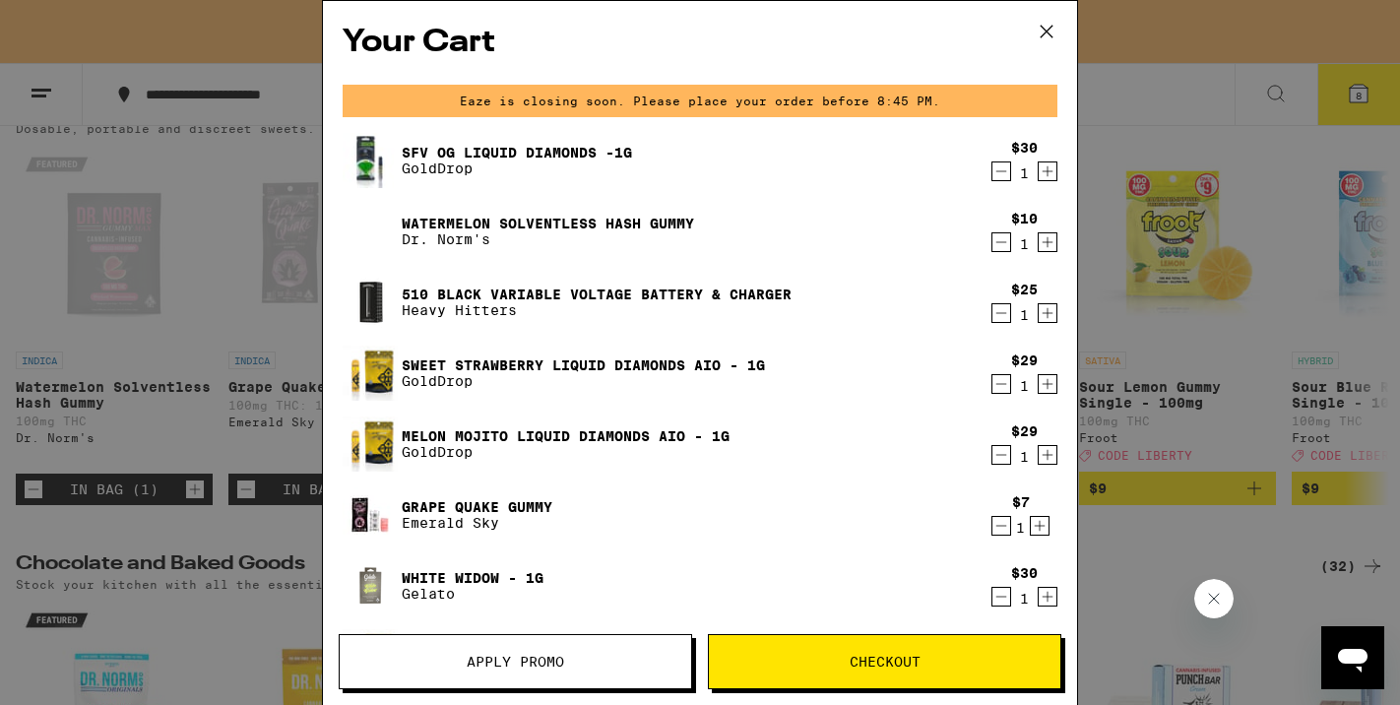
click at [874, 656] on span "Checkout" at bounding box center [884, 661] width 71 height 14
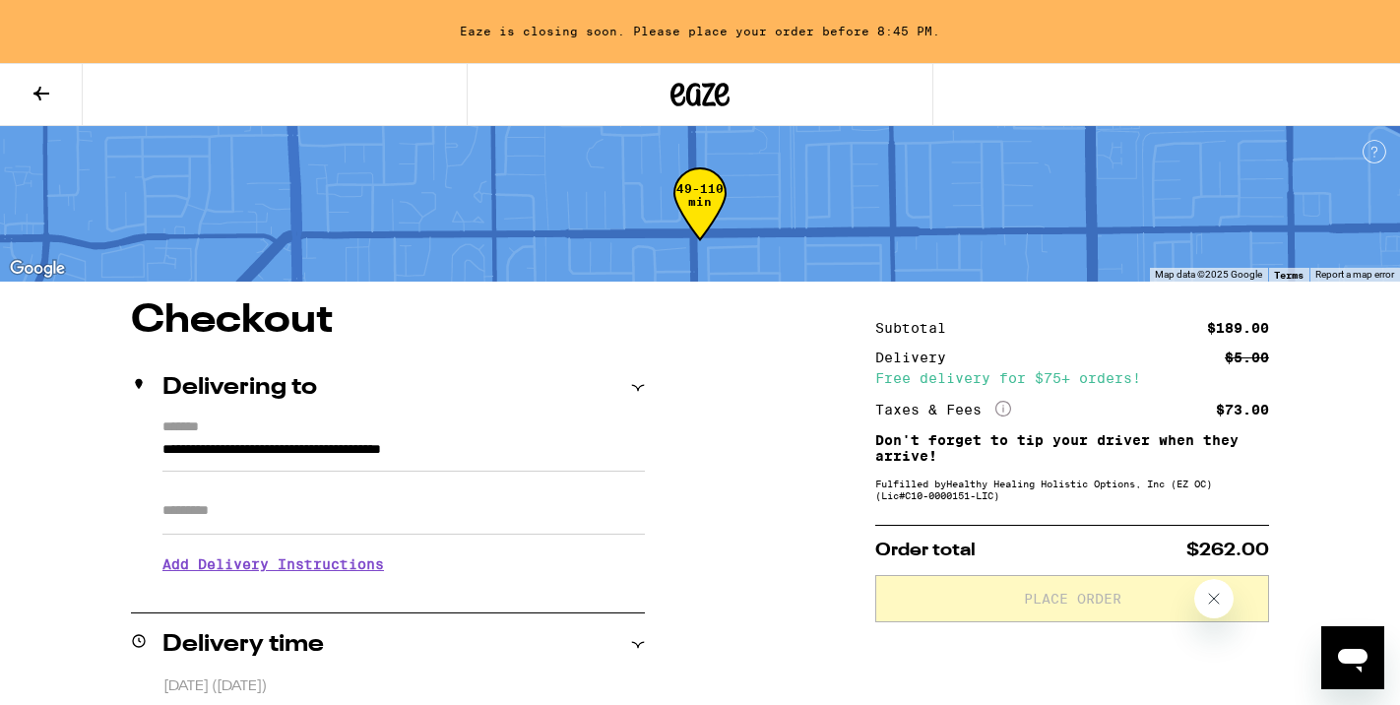
click at [818, 27] on div "Eaze is closing soon. Please place your order before 8:45 PM." at bounding box center [700, 31] width 1400 height 63
click at [1375, 151] on icon at bounding box center [1374, 152] width 6 height 11
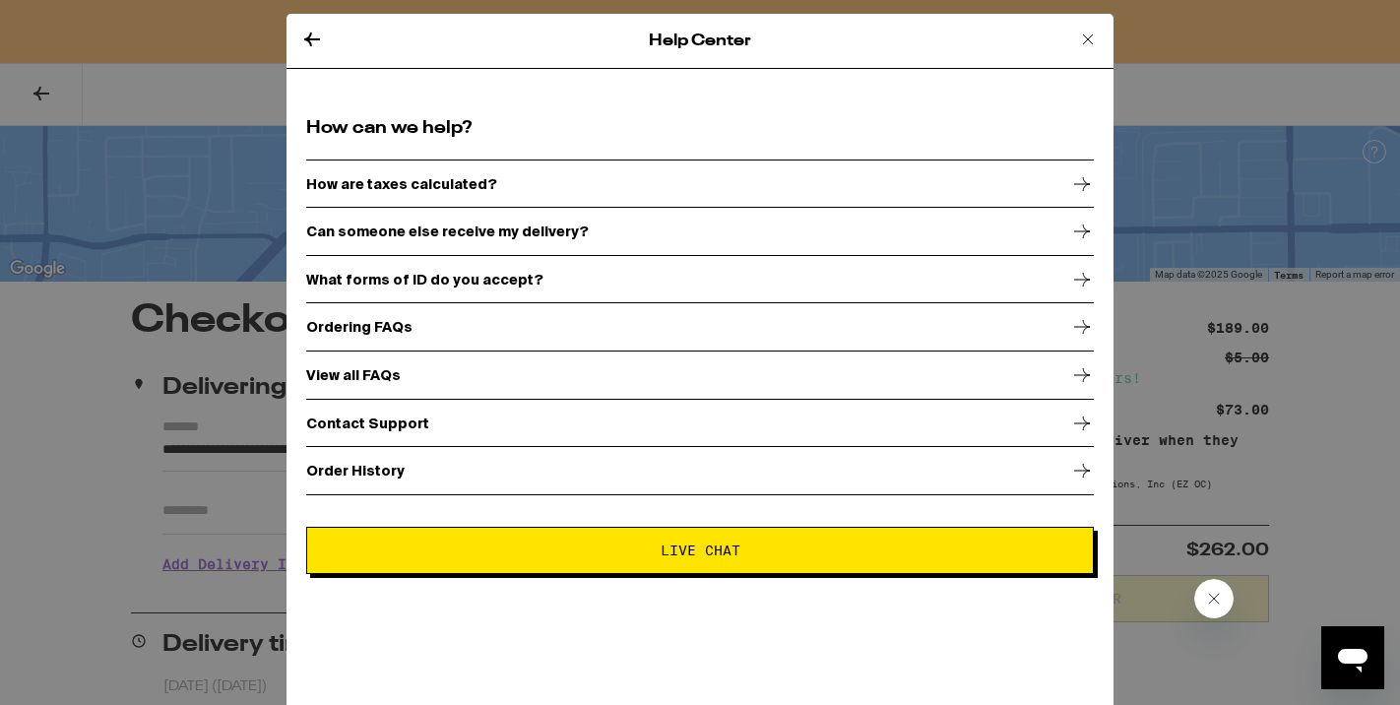
click at [1090, 32] on icon at bounding box center [1088, 40] width 24 height 24
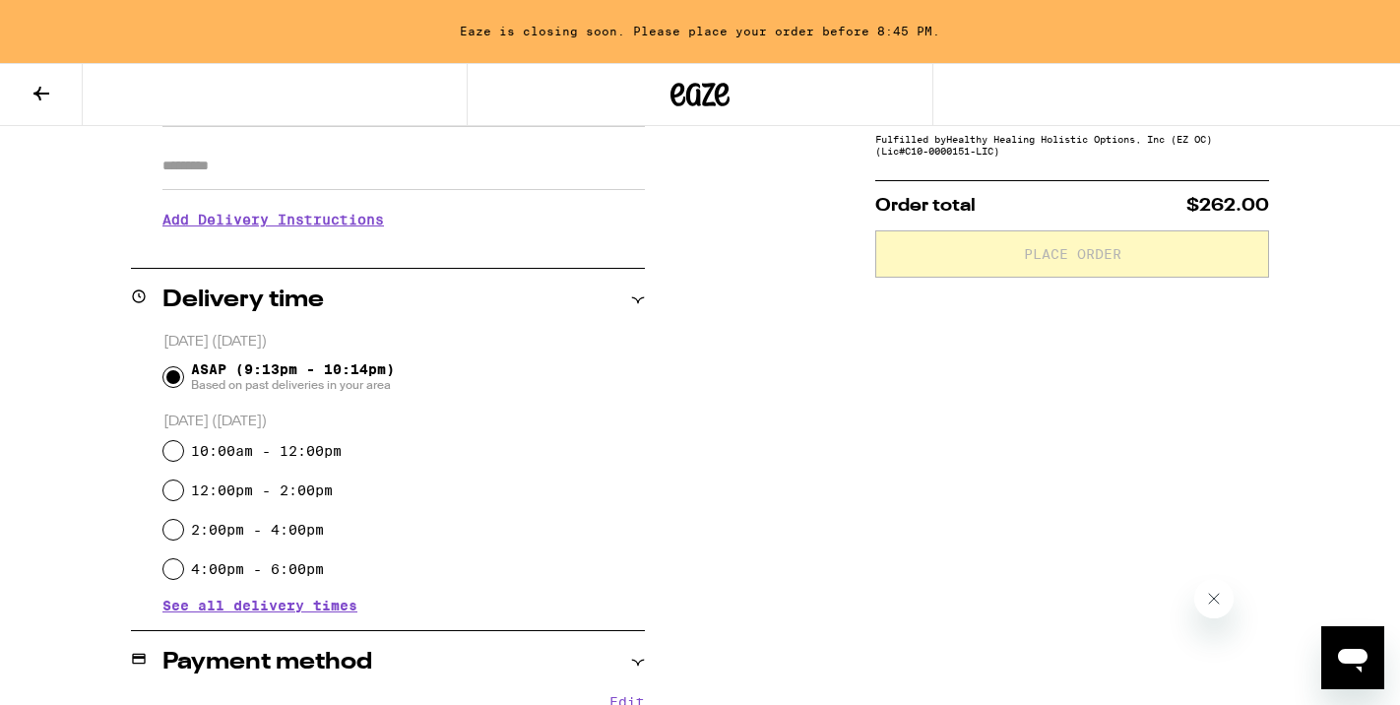
scroll to position [353, 0]
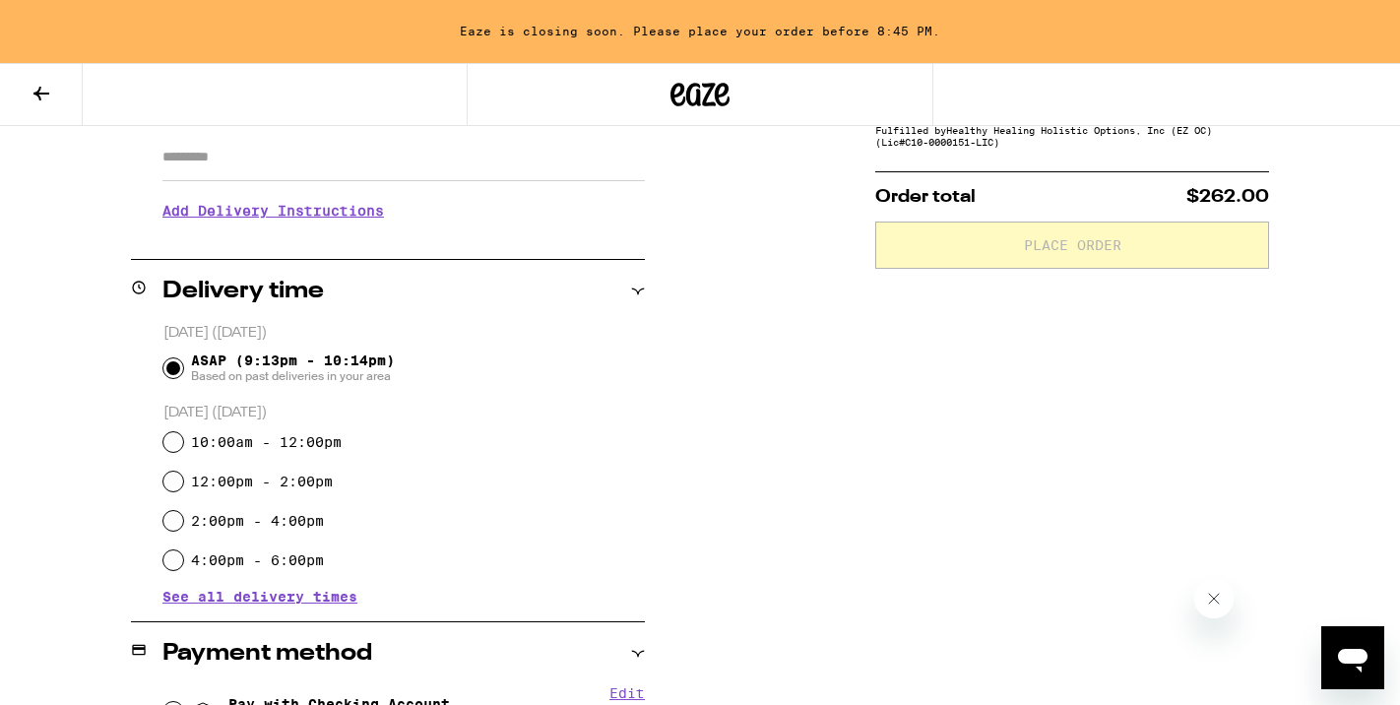
click at [1211, 598] on icon "Close message from company" at bounding box center [1214, 599] width 16 height 16
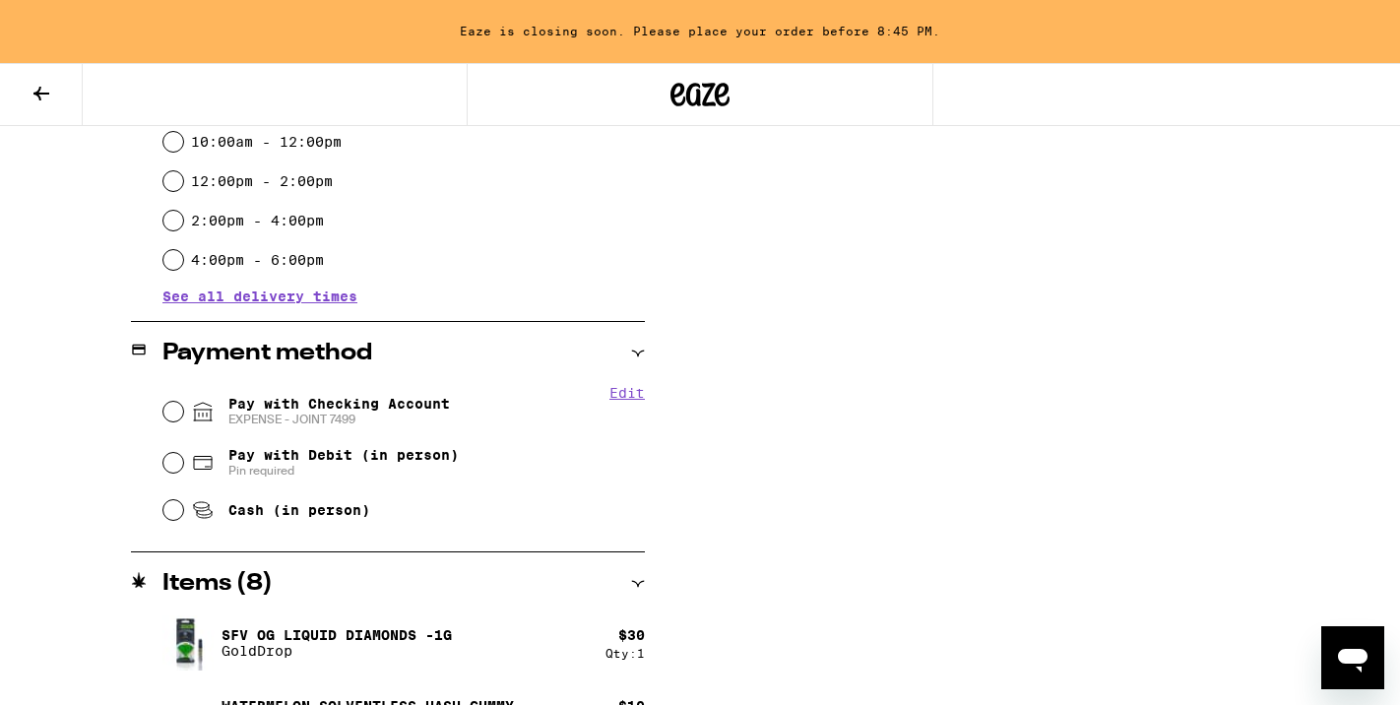
scroll to position [655, 0]
click at [165, 407] on input "Pay with Checking Account EXPENSE - JOINT 7499" at bounding box center [173, 410] width 20 height 20
radio input "true"
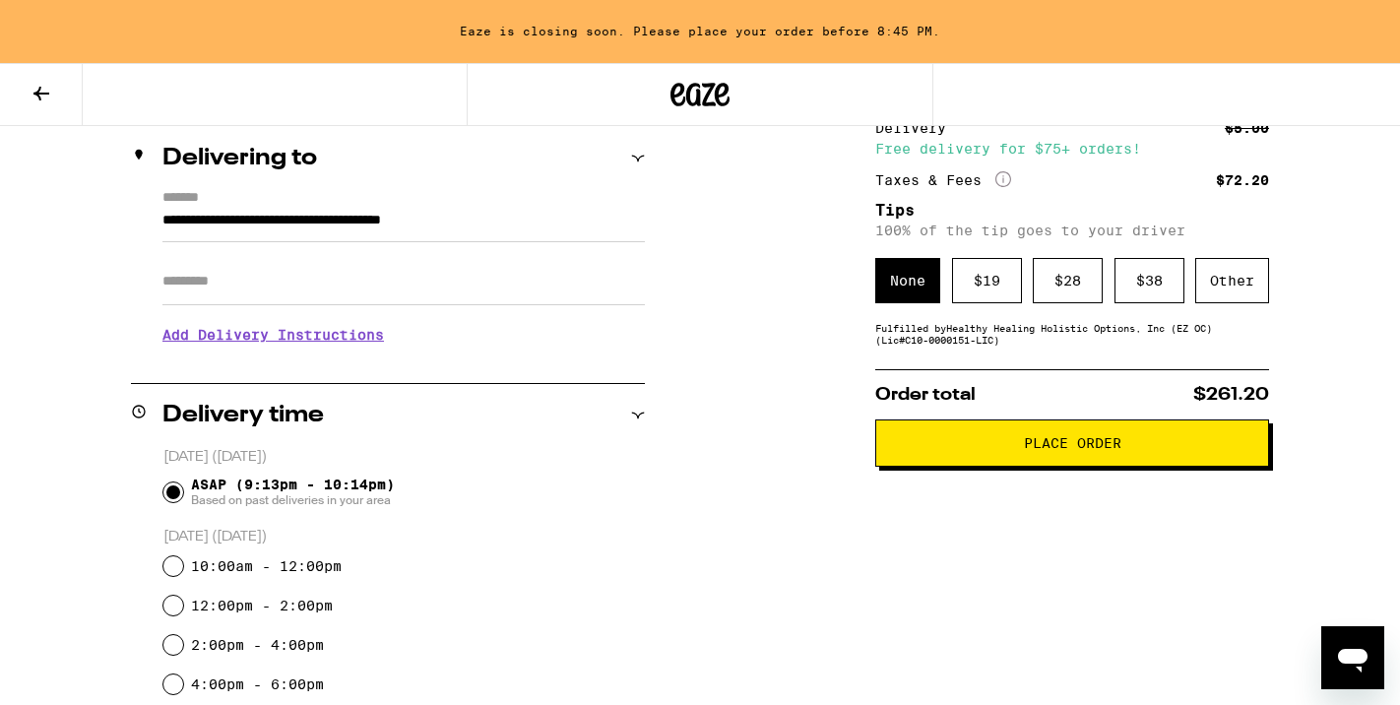
scroll to position [224, 0]
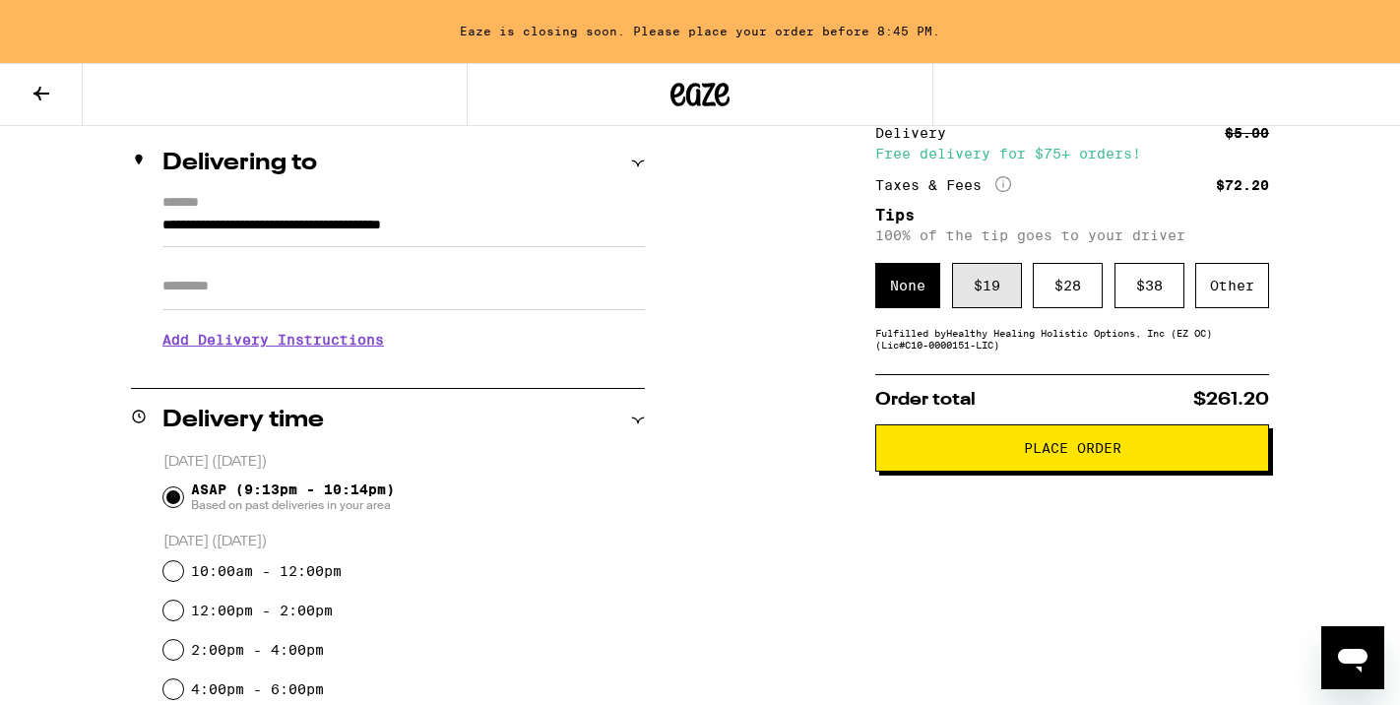
click at [1006, 284] on div "$ 19" at bounding box center [987, 285] width 70 height 45
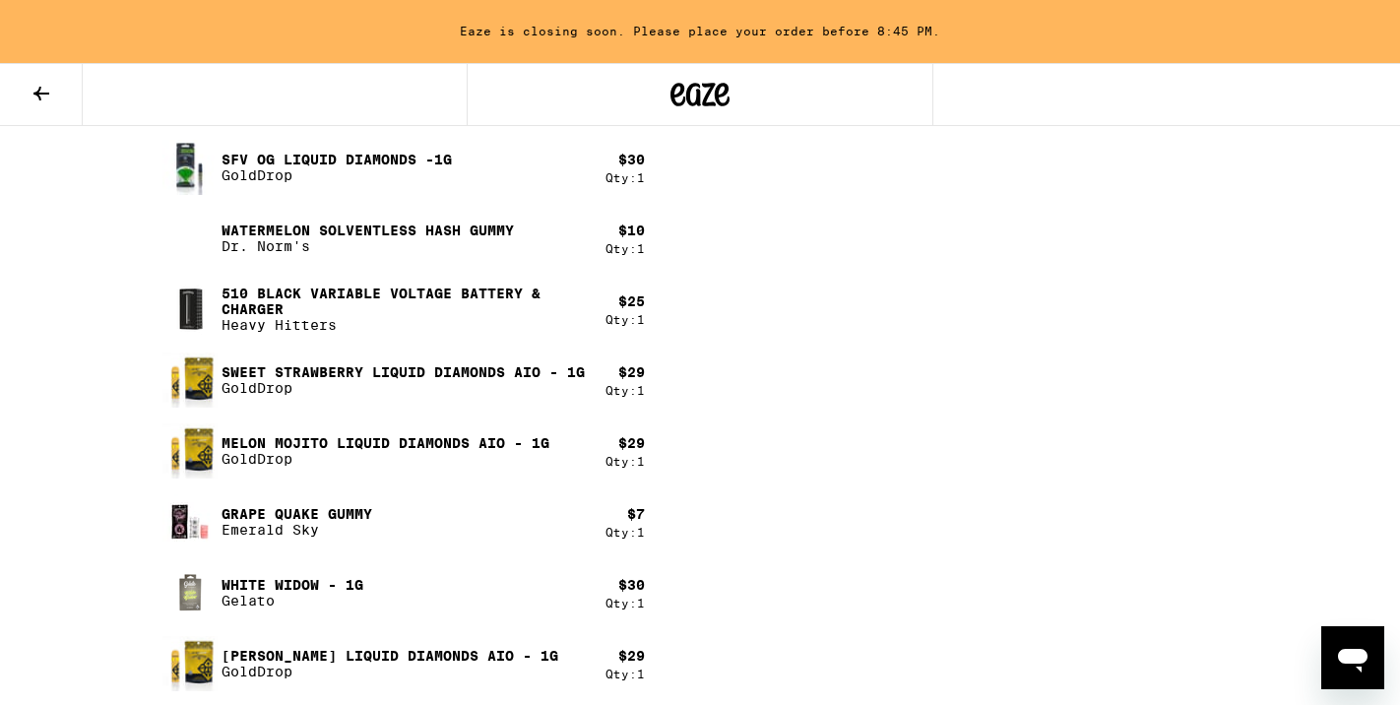
scroll to position [1196, 0]
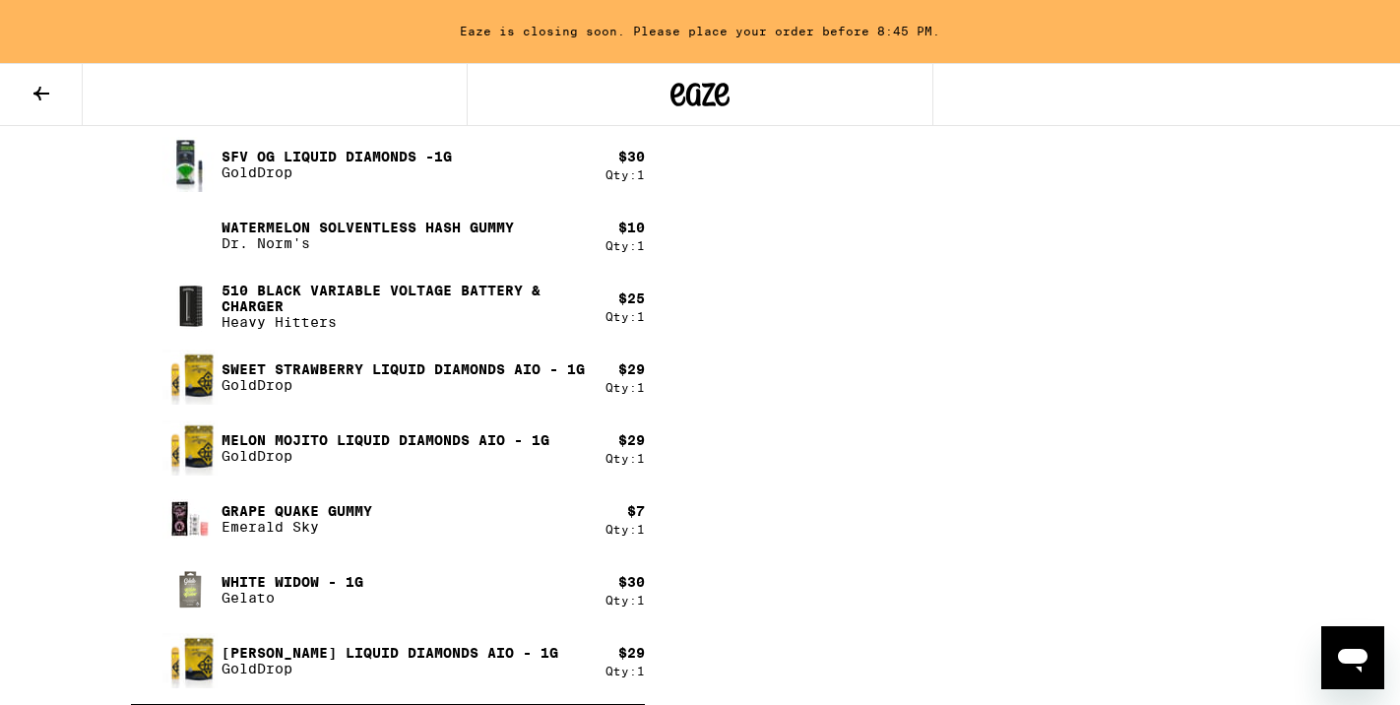
click at [640, 654] on div "$ 29" at bounding box center [631, 653] width 27 height 16
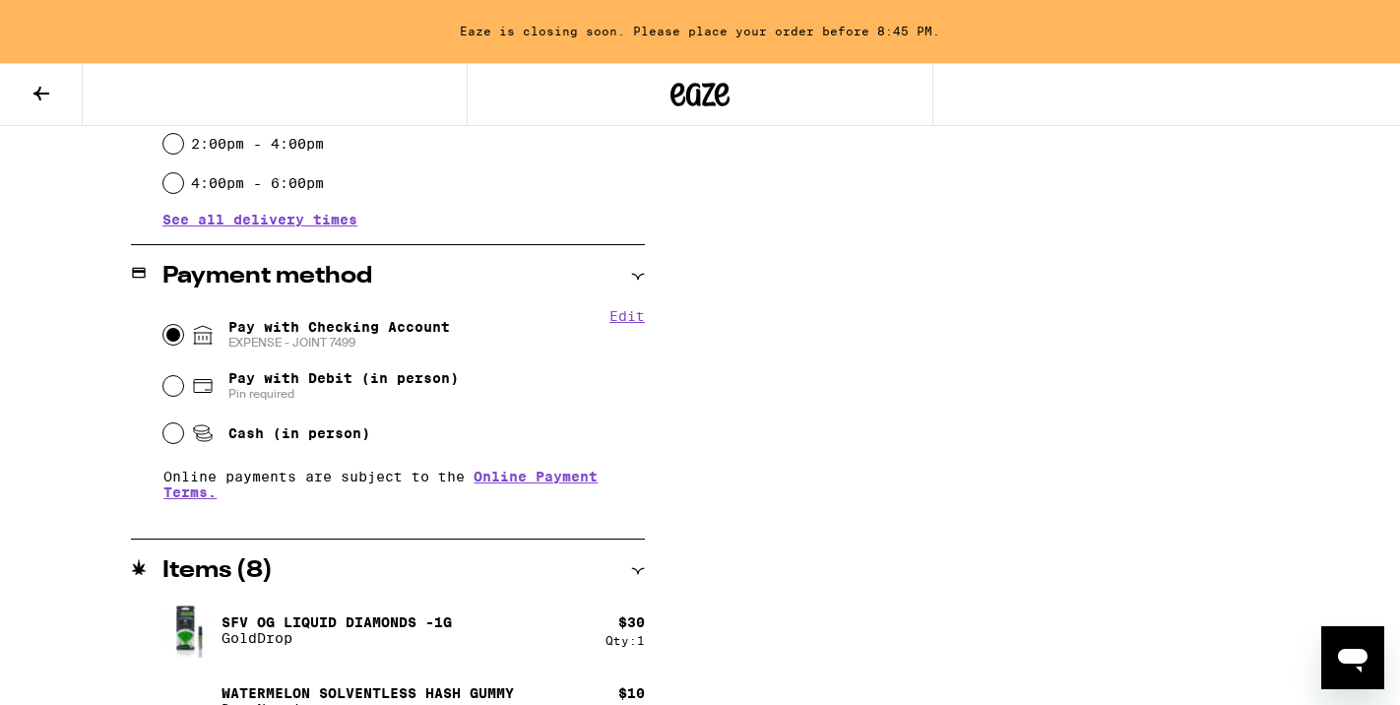
scroll to position [727, 0]
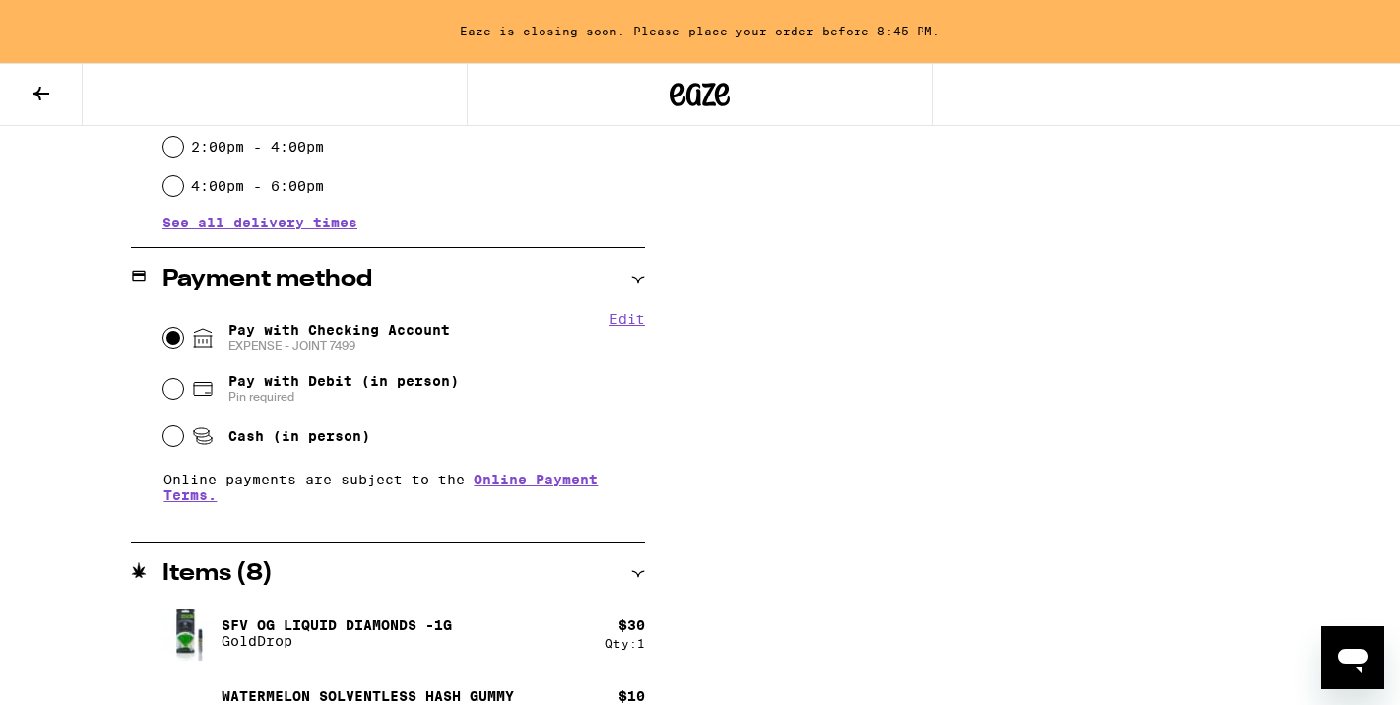
click at [641, 574] on icon at bounding box center [638, 574] width 14 height 14
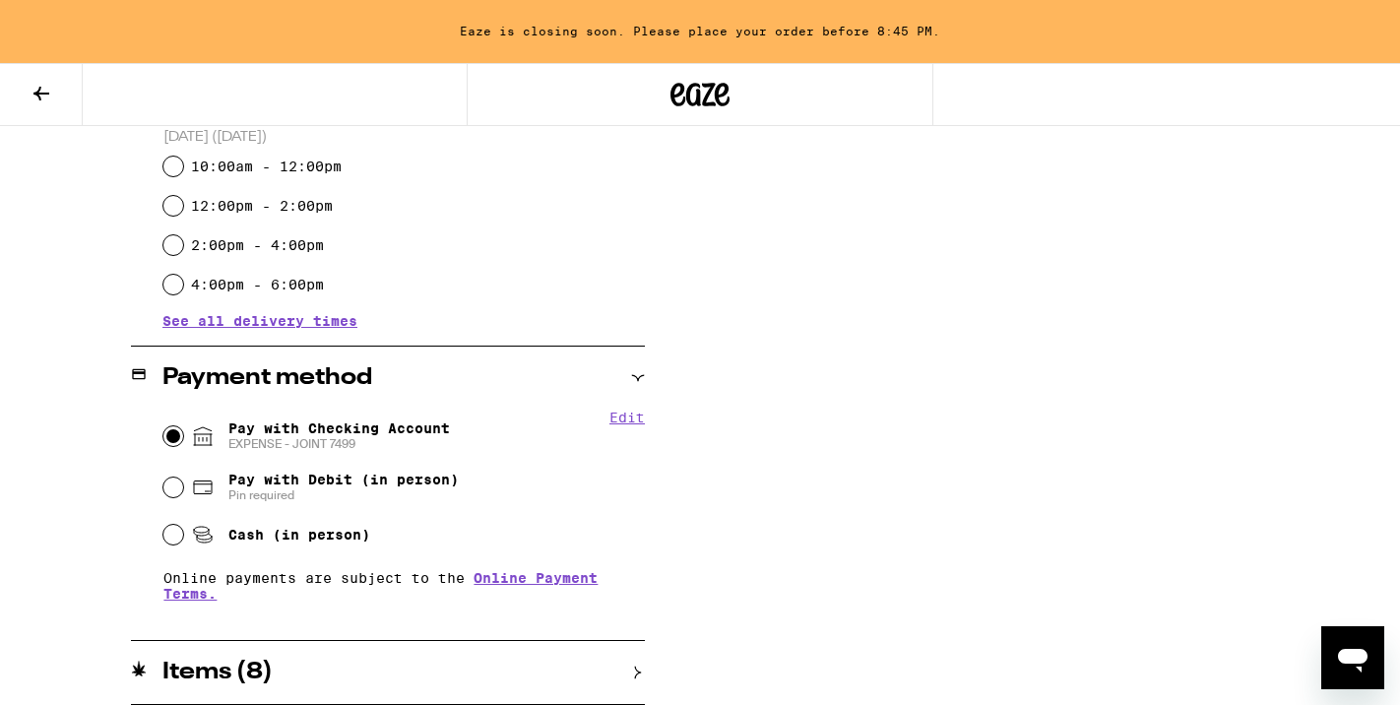
scroll to position [629, 0]
click at [637, 675] on icon at bounding box center [638, 672] width 14 height 14
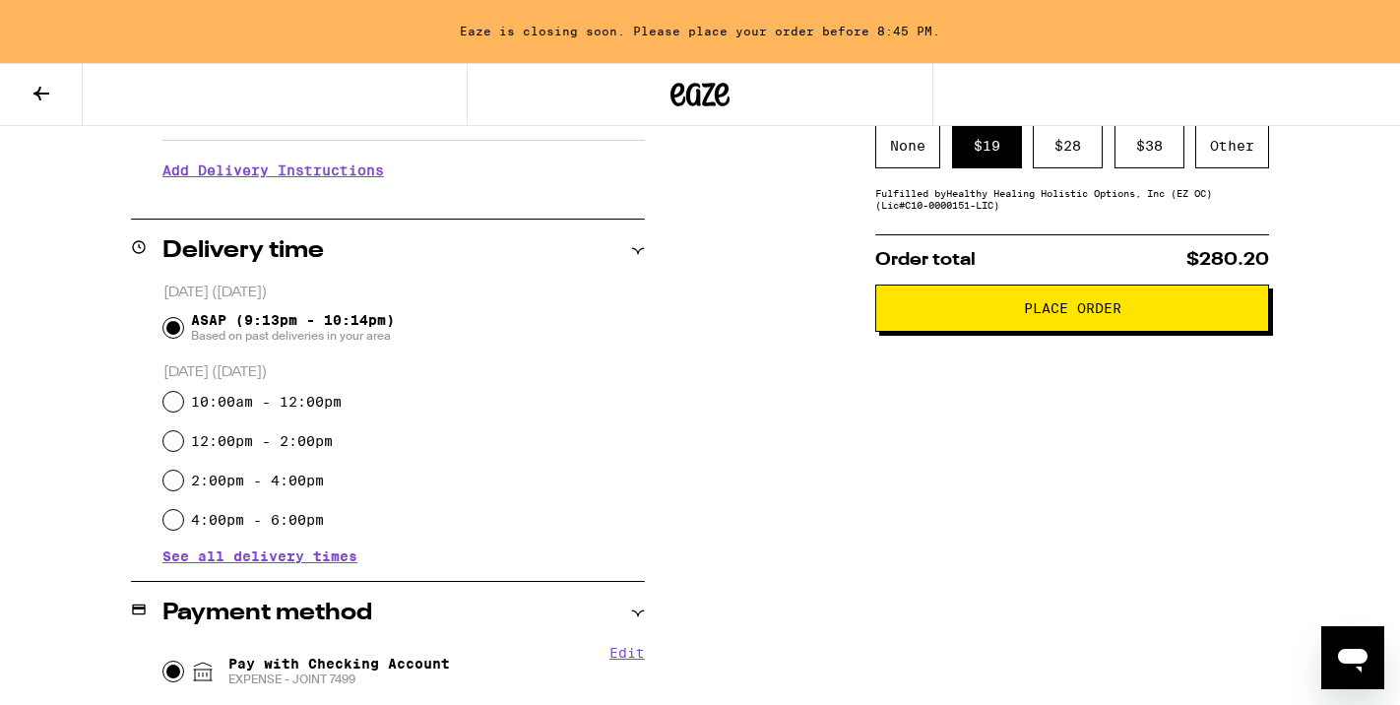
scroll to position [369, 0]
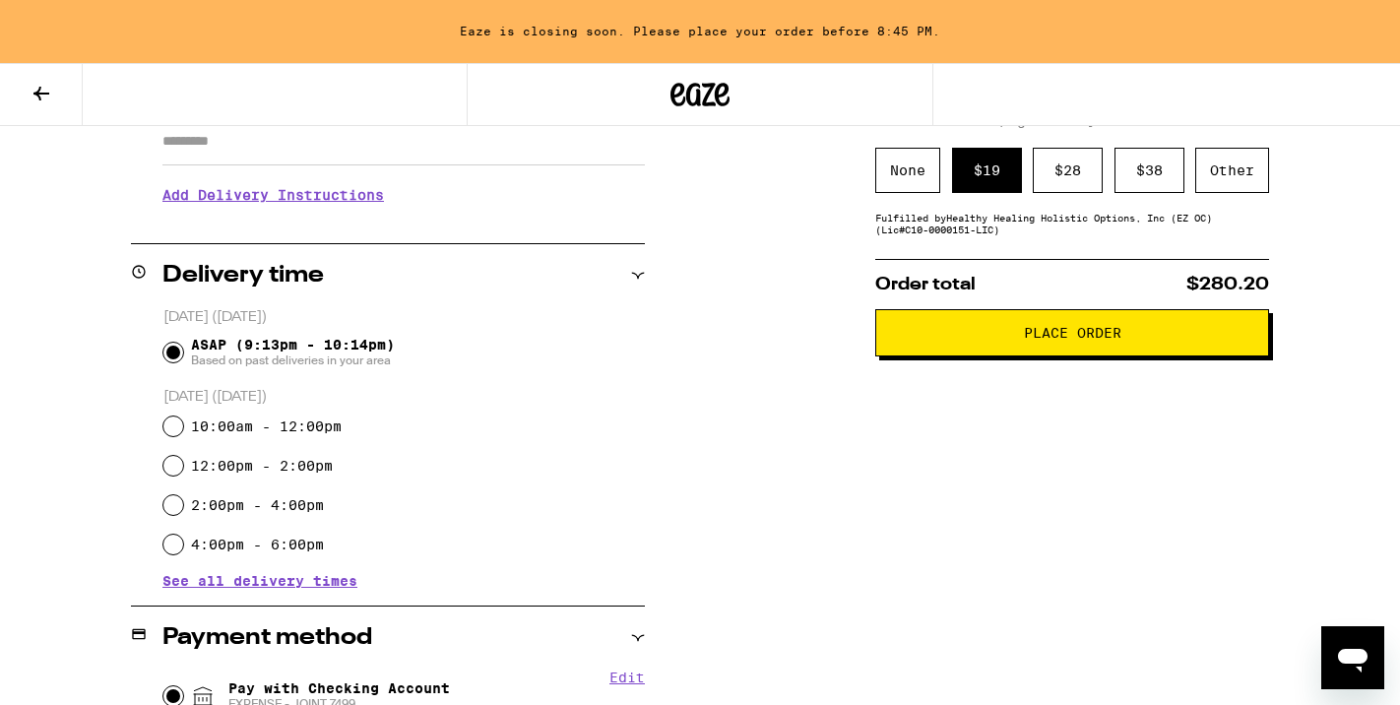
click at [1043, 335] on span "Place Order" at bounding box center [1072, 333] width 97 height 14
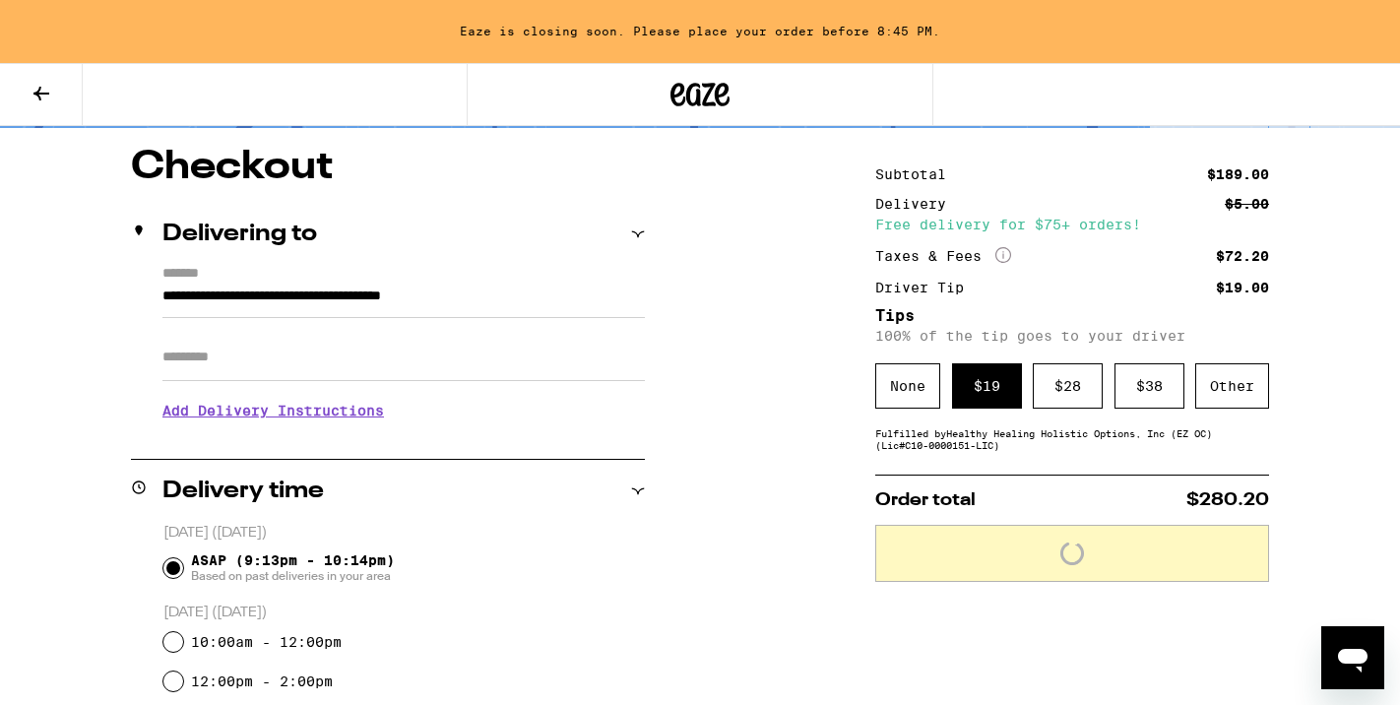
scroll to position [152, 0]
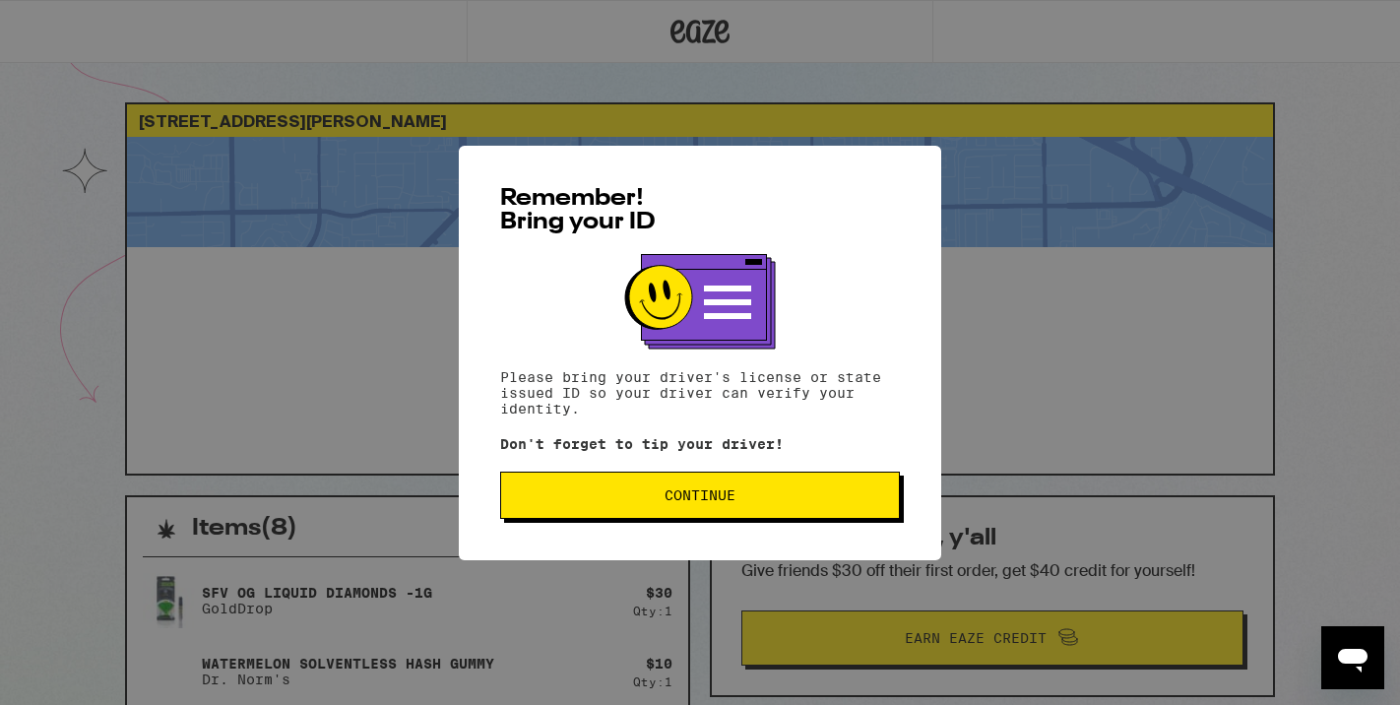
click at [750, 494] on span "Continue" at bounding box center [700, 495] width 366 height 14
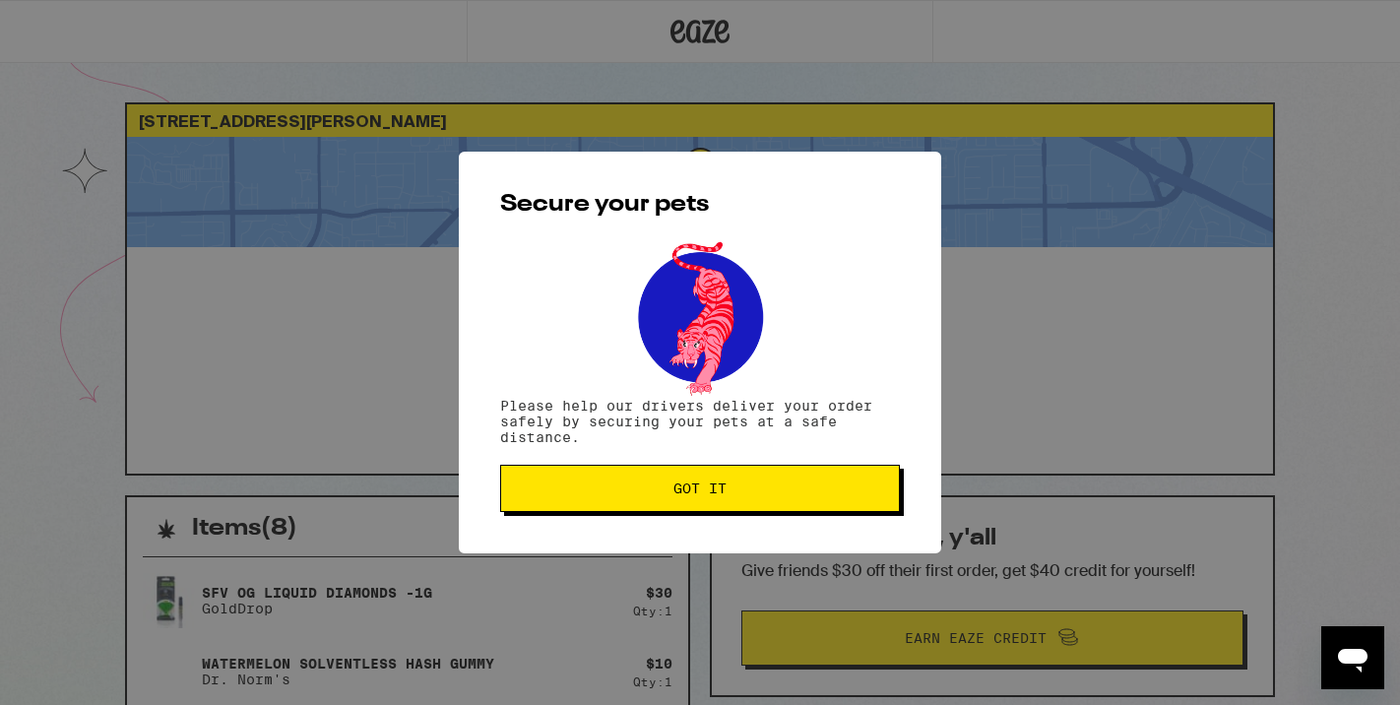
click at [750, 494] on span "Got it" at bounding box center [700, 488] width 366 height 14
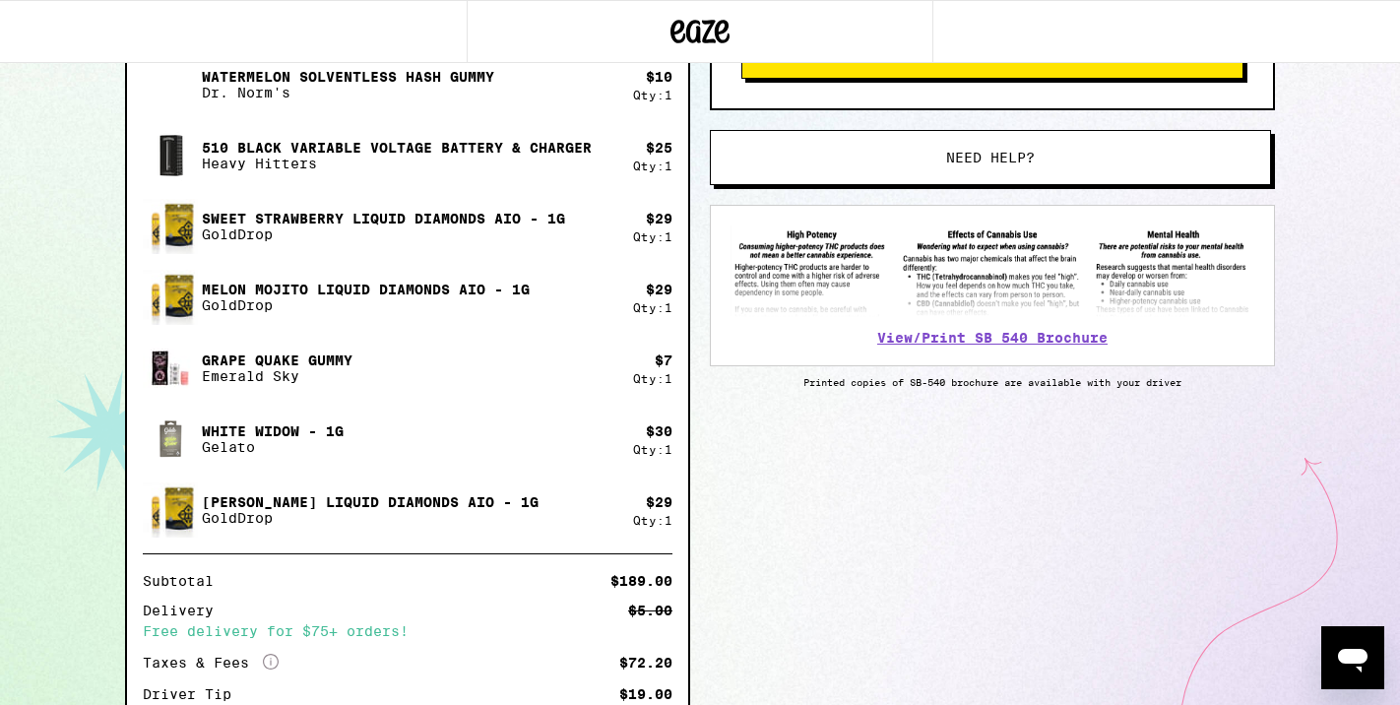
scroll to position [738, 0]
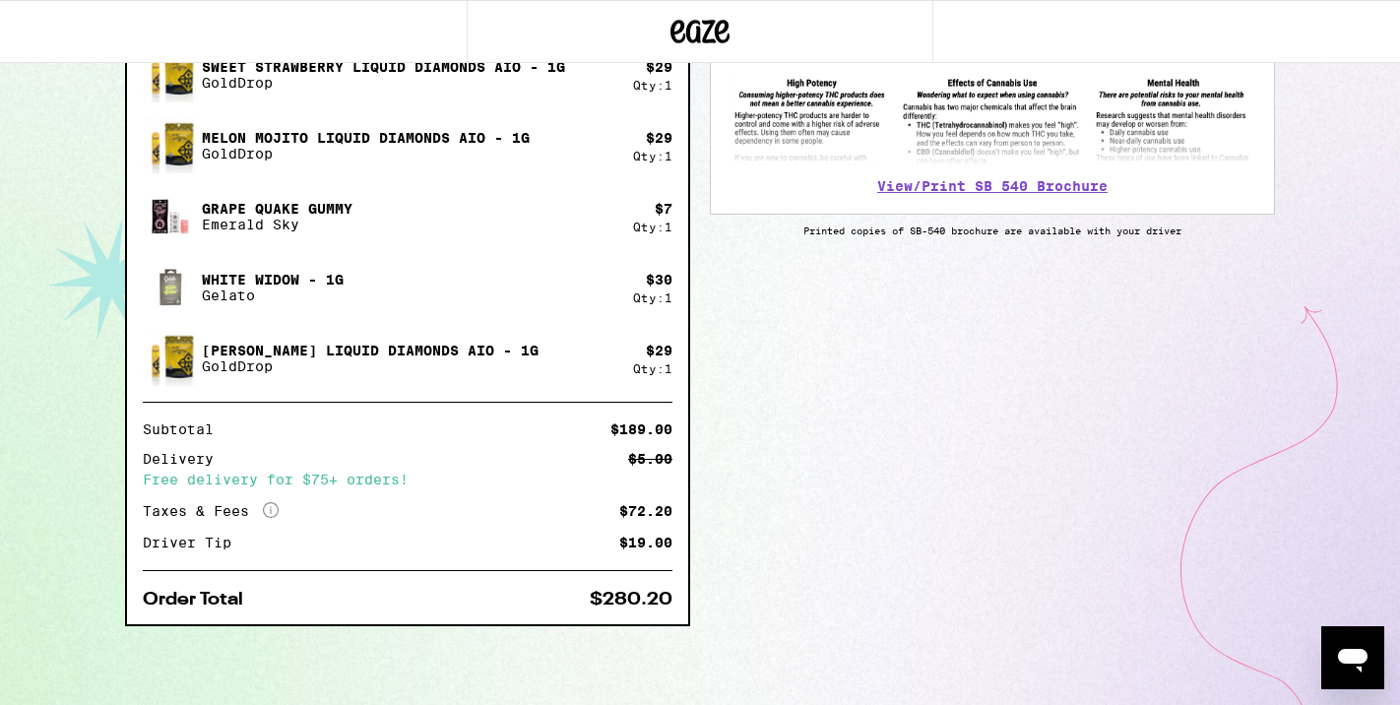
click at [768, 414] on div "Items ( 8 ) SFV OG Liquid Diamonds -1g GoldDrop $ 30 Qty: 1 Watermelon Solventl…" at bounding box center [700, 231] width 1150 height 948
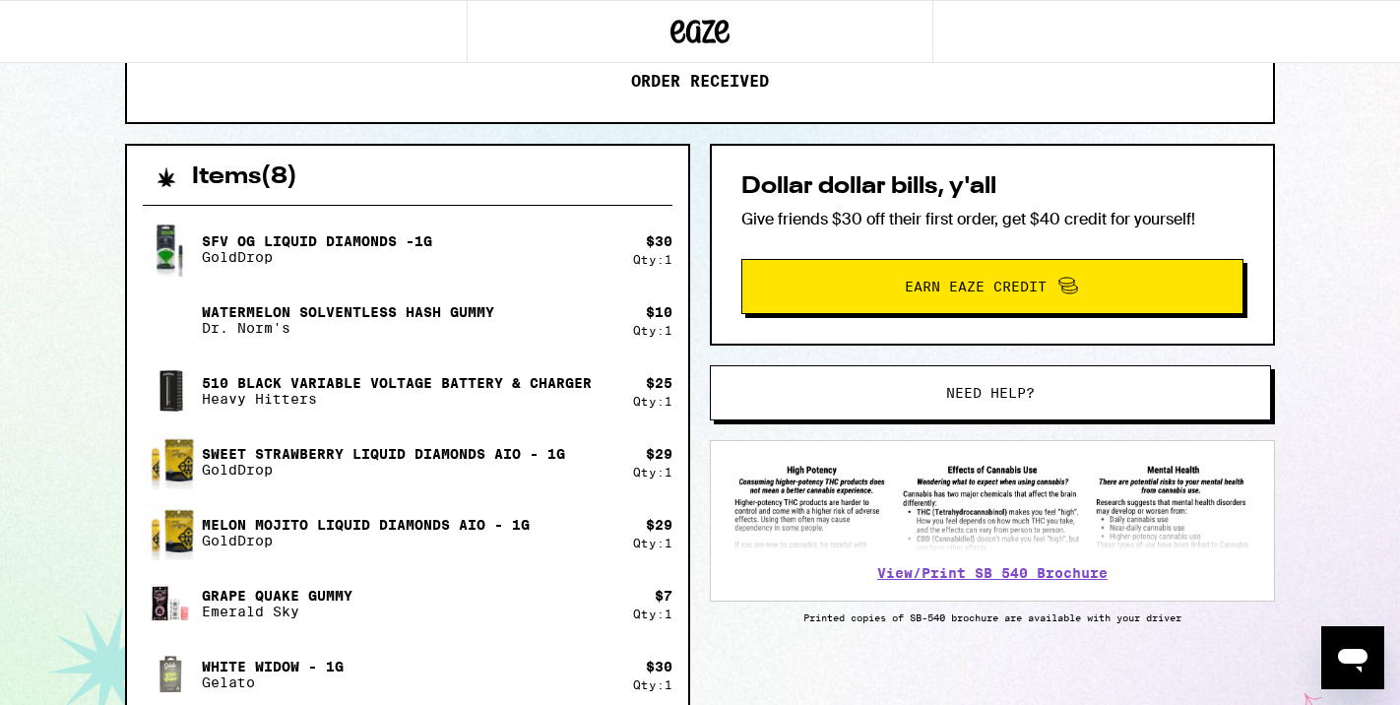
scroll to position [0, 0]
